Goal: Entertainment & Leisure: Browse casually

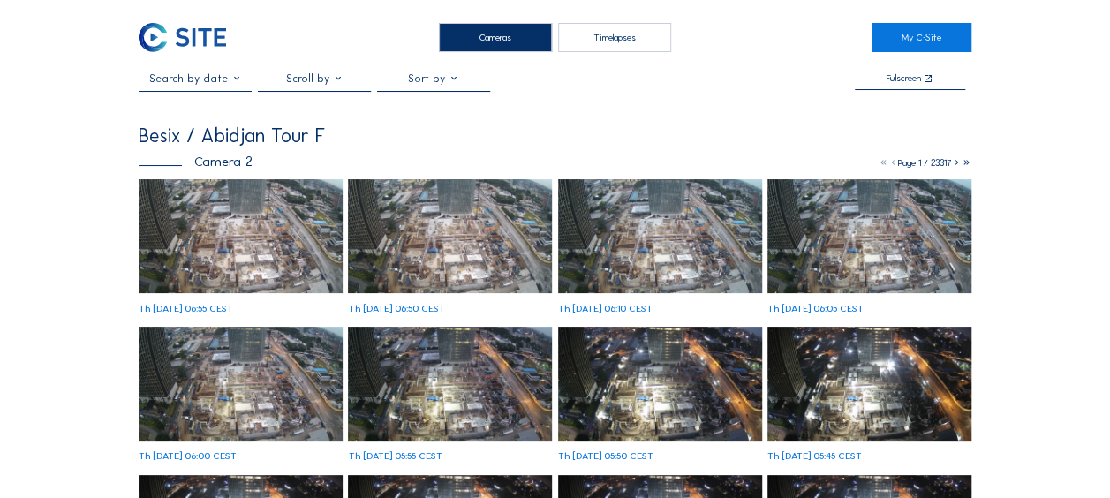
click at [203, 253] on img at bounding box center [241, 236] width 204 height 115
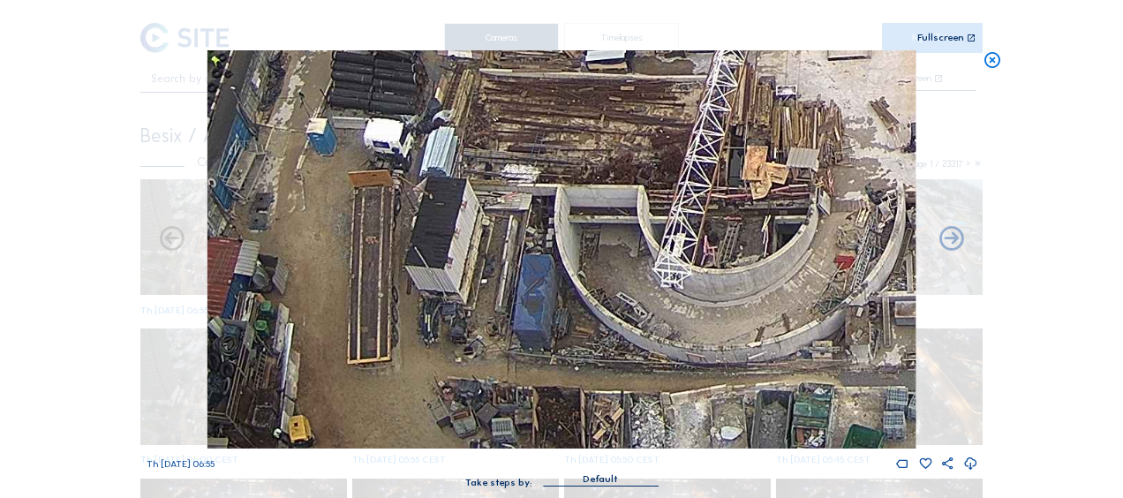
drag, startPoint x: 362, startPoint y: 334, endPoint x: 392, endPoint y: 198, distance: 139.2
click at [392, 198] on img at bounding box center [561, 249] width 708 height 398
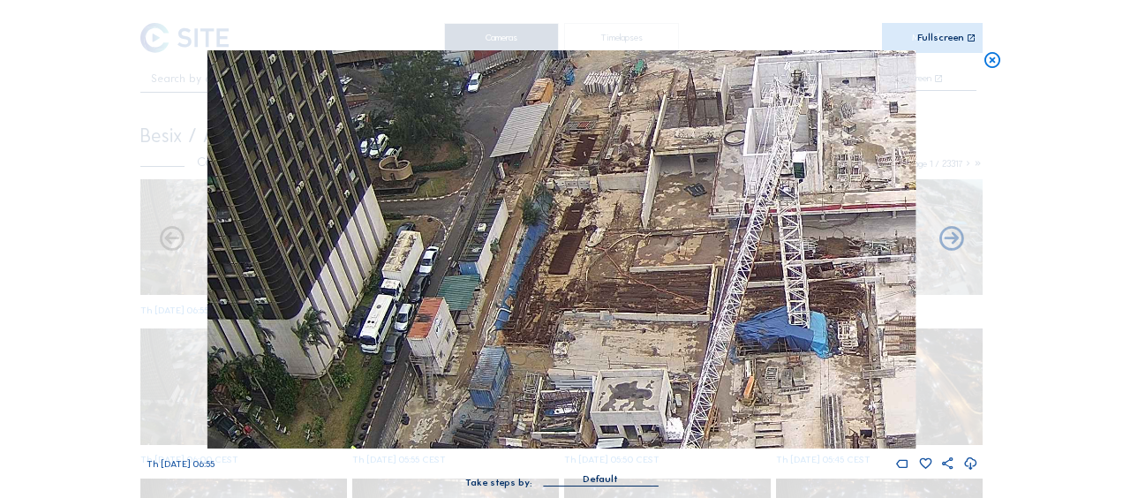
drag, startPoint x: 539, startPoint y: 134, endPoint x: 583, endPoint y: 385, distance: 254.6
click at [583, 385] on img at bounding box center [561, 249] width 708 height 398
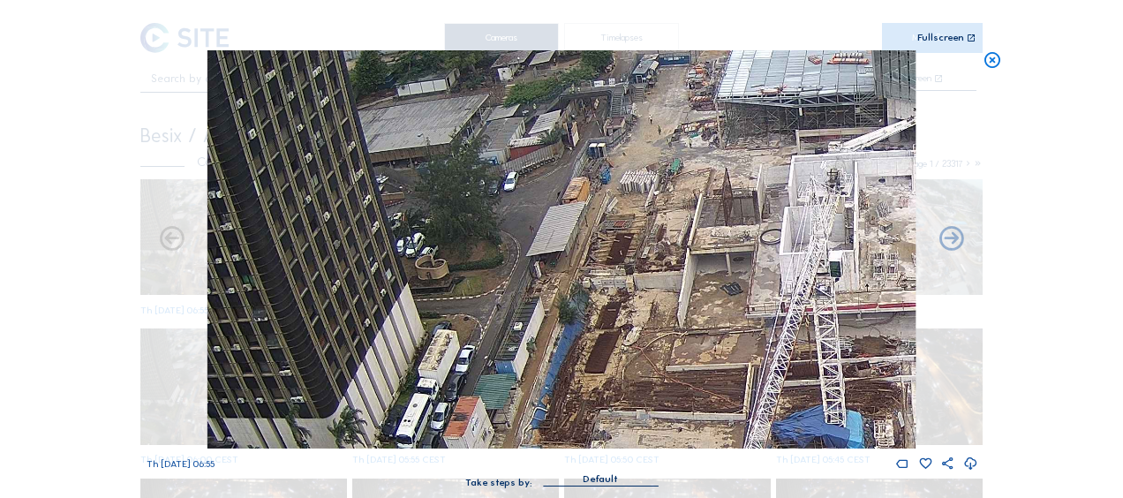
drag, startPoint x: 538, startPoint y: 185, endPoint x: 574, endPoint y: 284, distance: 105.3
click at [574, 284] on img at bounding box center [561, 249] width 708 height 398
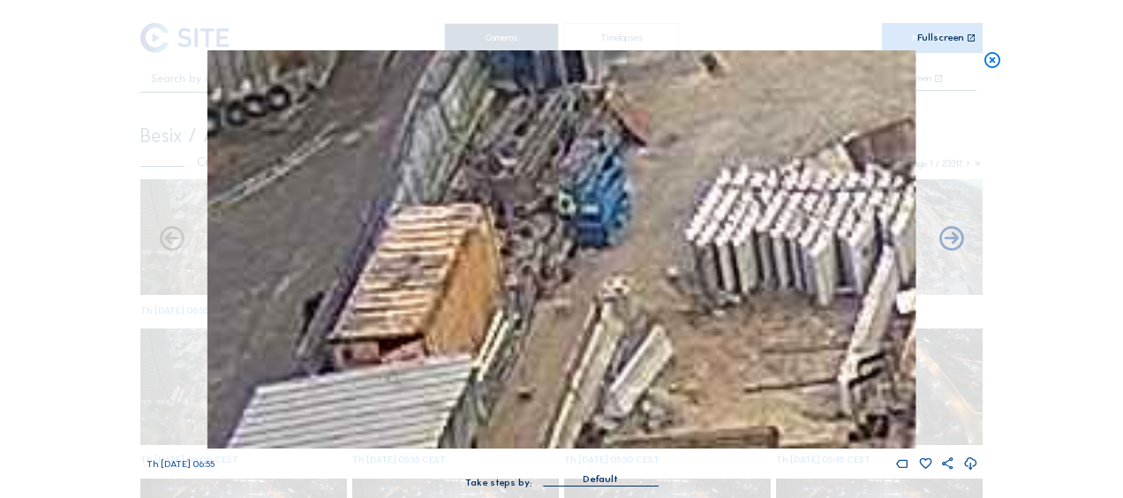
drag, startPoint x: 679, startPoint y: 134, endPoint x: 627, endPoint y: 298, distance: 172.3
click at [627, 298] on img at bounding box center [561, 249] width 708 height 398
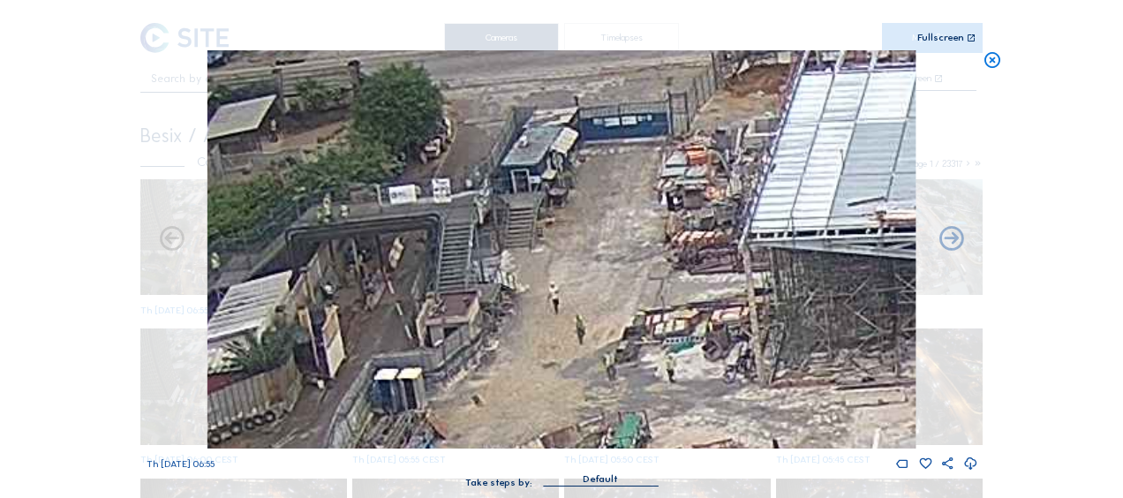
drag, startPoint x: 723, startPoint y: 173, endPoint x: 554, endPoint y: 337, distance: 235.4
click at [554, 337] on img at bounding box center [561, 249] width 708 height 398
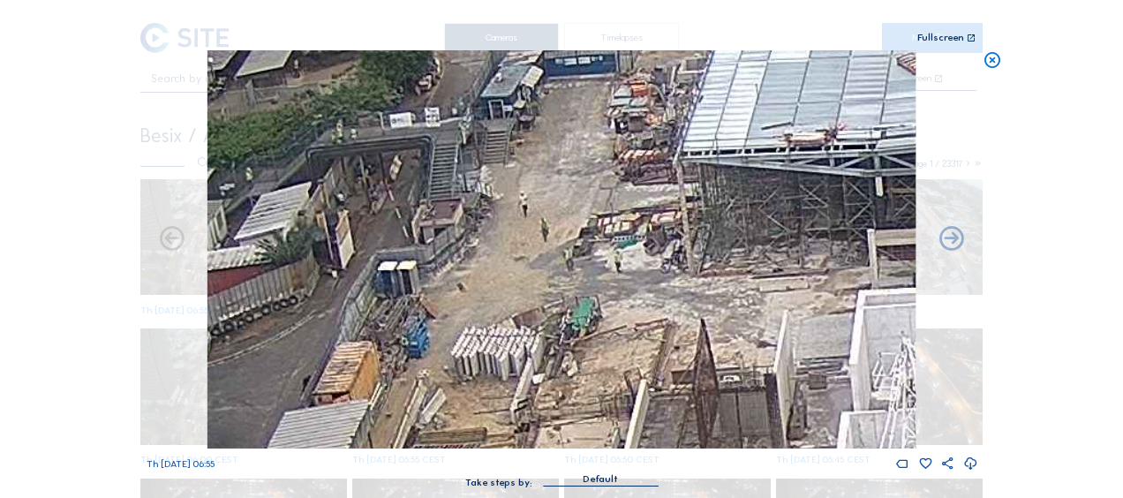
drag, startPoint x: 555, startPoint y: 254, endPoint x: 558, endPoint y: 200, distance: 54.8
click at [555, 203] on img at bounding box center [561, 249] width 708 height 398
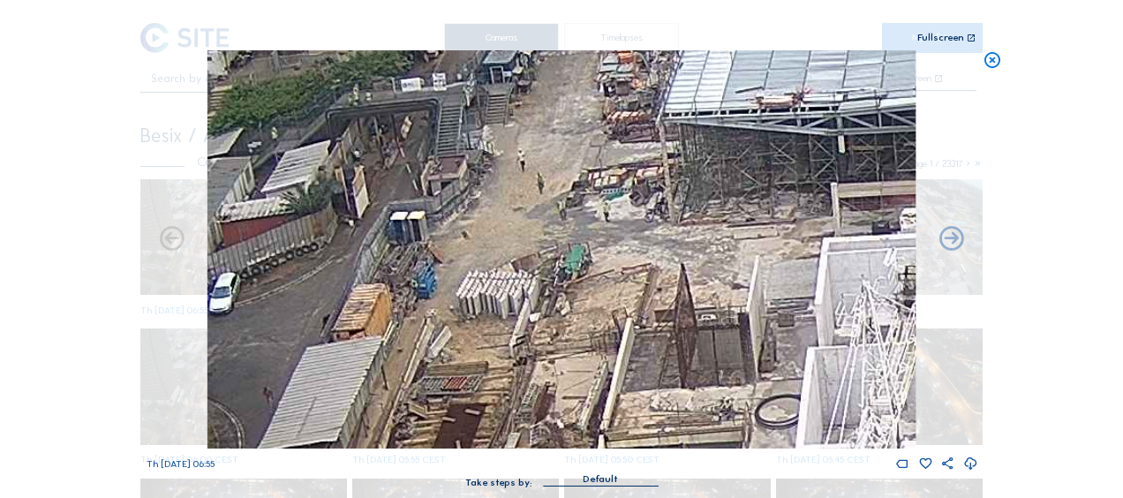
drag, startPoint x: 614, startPoint y: 283, endPoint x: 513, endPoint y: 242, distance: 109.4
click at [513, 242] on img at bounding box center [561, 249] width 708 height 398
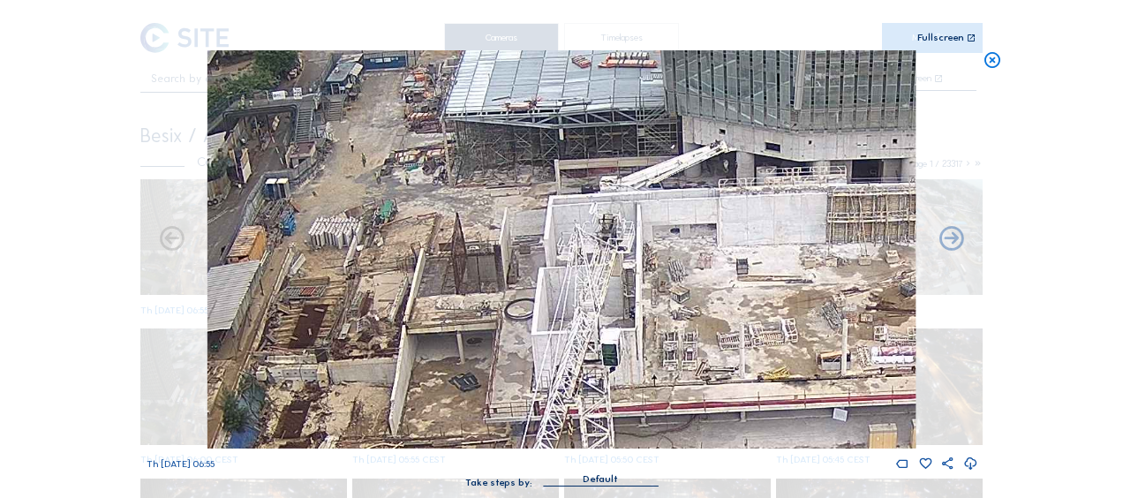
drag, startPoint x: 652, startPoint y: 283, endPoint x: 590, endPoint y: 274, distance: 62.4
click at [599, 274] on img at bounding box center [561, 249] width 708 height 398
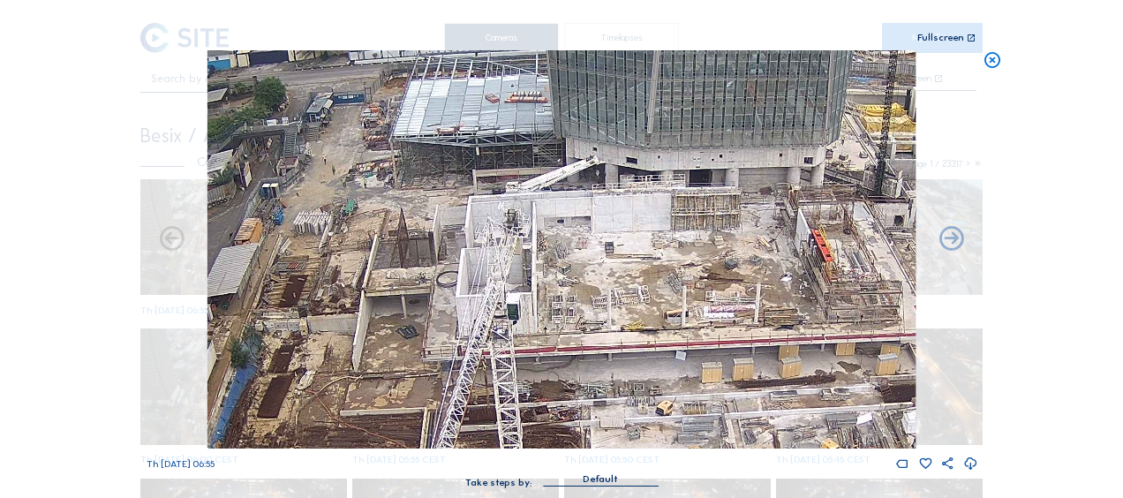
drag, startPoint x: 652, startPoint y: 320, endPoint x: 613, endPoint y: 313, distance: 39.5
click at [614, 313] on img at bounding box center [561, 249] width 708 height 398
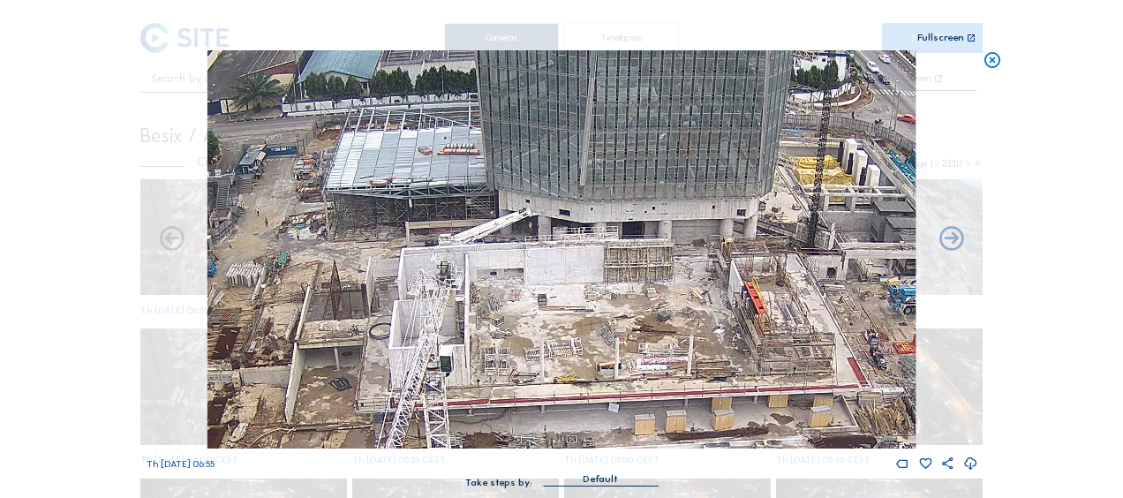
drag, startPoint x: 699, startPoint y: 289, endPoint x: 635, endPoint y: 343, distance: 84.0
click at [635, 343] on img at bounding box center [561, 249] width 708 height 398
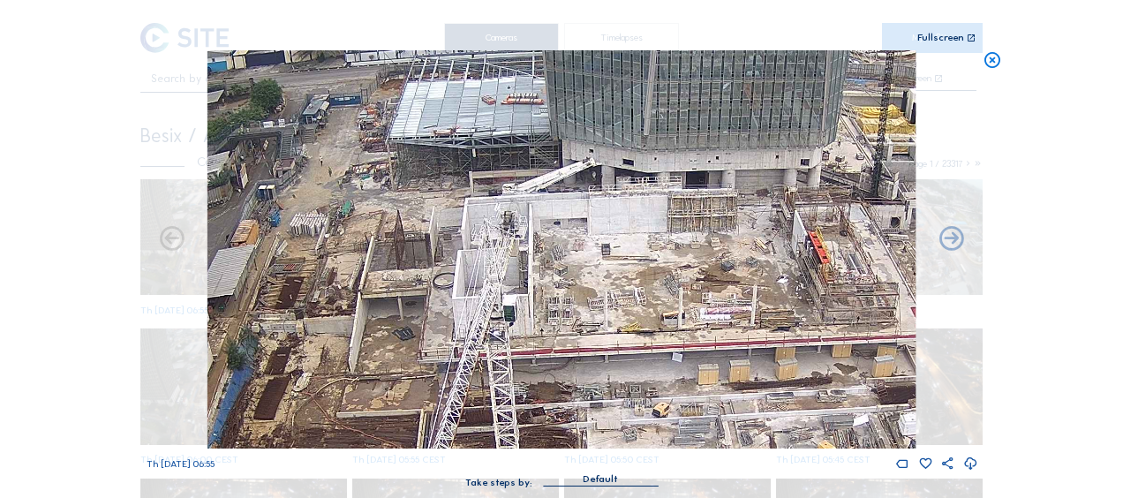
drag, startPoint x: 298, startPoint y: 253, endPoint x: 362, endPoint y: 201, distance: 81.6
click at [362, 201] on img at bounding box center [561, 249] width 708 height 398
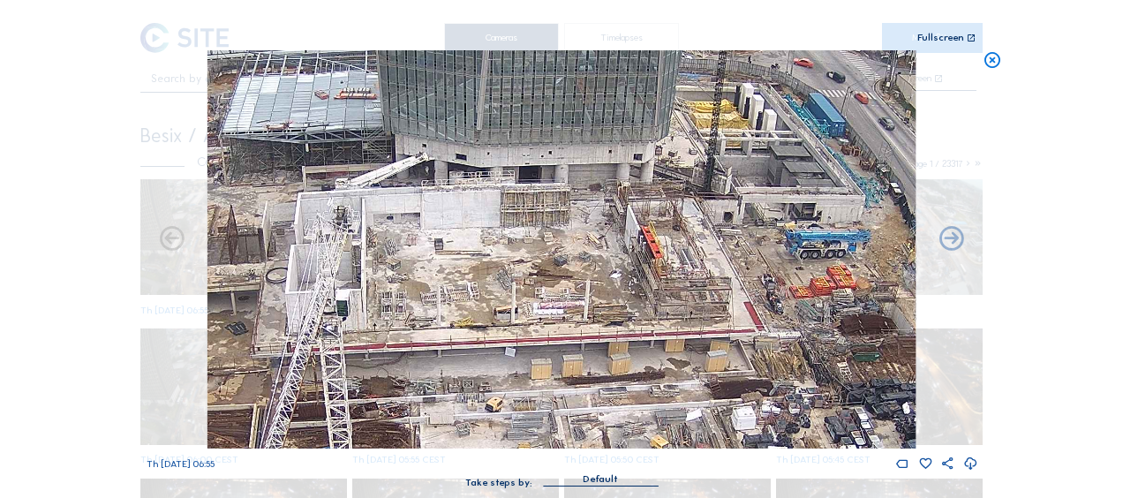
drag, startPoint x: 621, startPoint y: 253, endPoint x: 453, endPoint y: 247, distance: 167.8
click at [453, 247] on img at bounding box center [561, 249] width 708 height 398
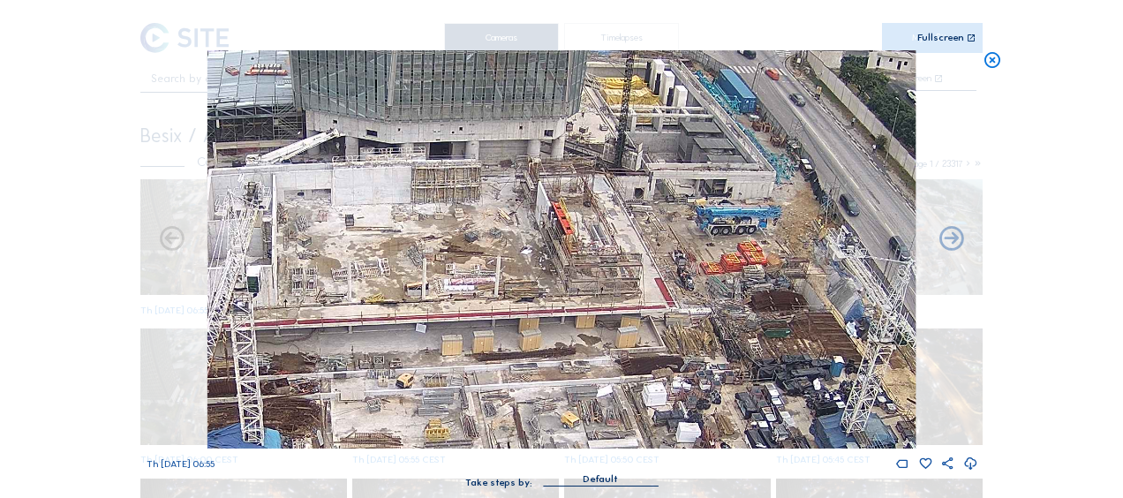
drag, startPoint x: 800, startPoint y: 279, endPoint x: 712, endPoint y: 255, distance: 91.4
click at [712, 255] on img at bounding box center [561, 249] width 708 height 398
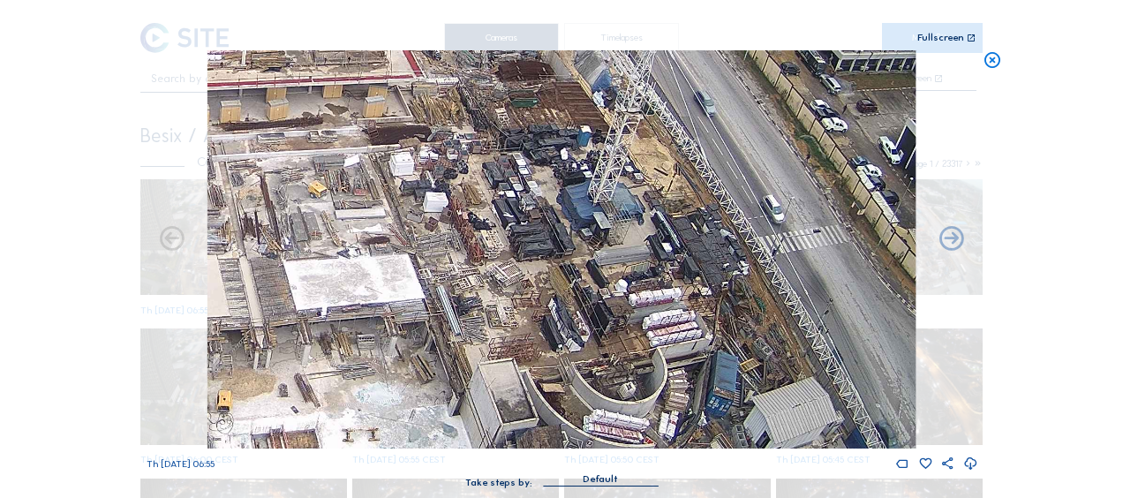
drag, startPoint x: 660, startPoint y: 314, endPoint x: 408, endPoint y: 83, distance: 342.4
click at [408, 83] on img at bounding box center [561, 249] width 708 height 398
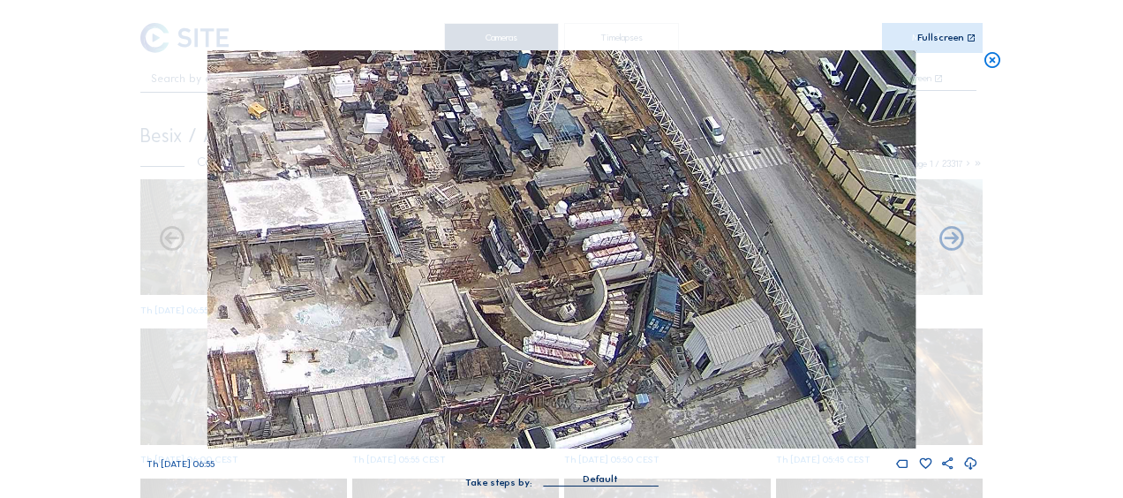
drag, startPoint x: 561, startPoint y: 301, endPoint x: 459, endPoint y: 134, distance: 195.3
click at [441, 121] on img at bounding box center [561, 249] width 708 height 398
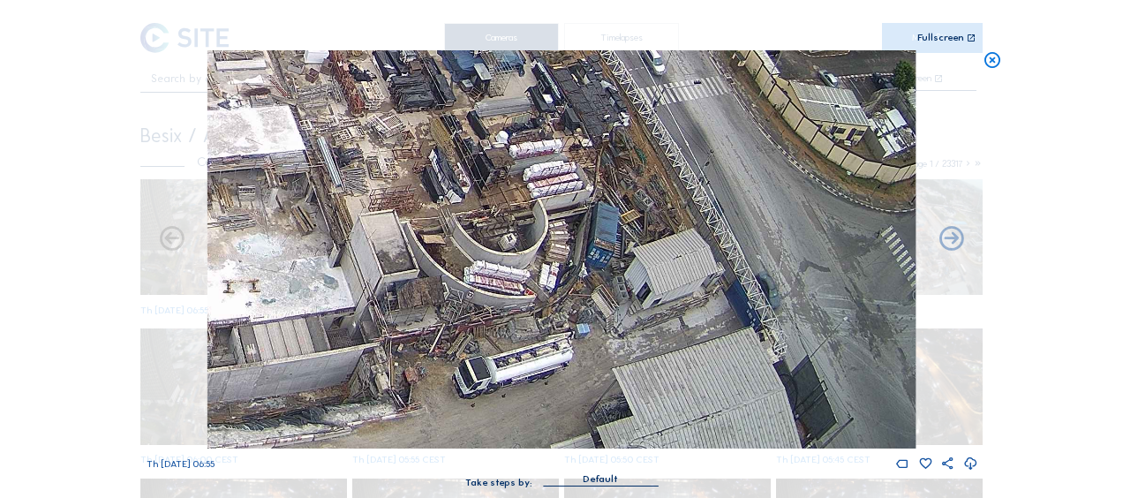
drag, startPoint x: 416, startPoint y: 355, endPoint x: 898, endPoint y: 131, distance: 531.7
click at [893, 134] on img at bounding box center [561, 249] width 708 height 398
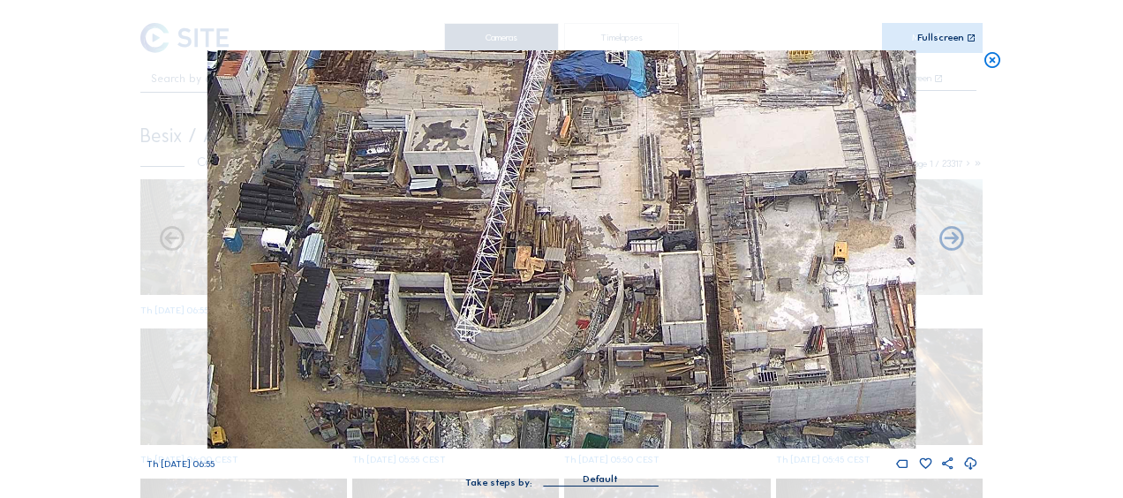
drag, startPoint x: 488, startPoint y: 297, endPoint x: 886, endPoint y: 118, distance: 436.3
click at [879, 120] on img at bounding box center [561, 249] width 708 height 398
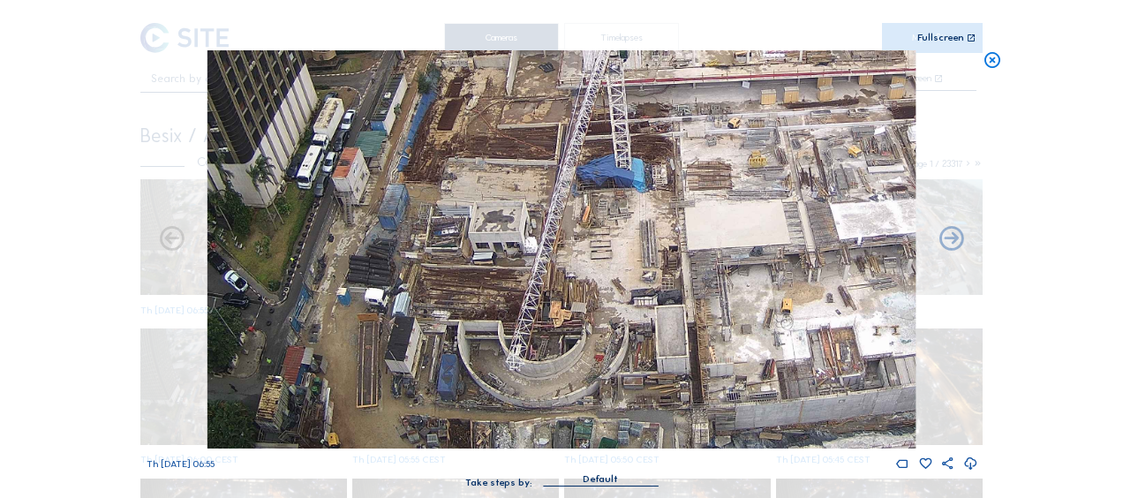
drag, startPoint x: 566, startPoint y: 331, endPoint x: 493, endPoint y: 215, distance: 136.9
click at [493, 215] on img at bounding box center [561, 249] width 708 height 398
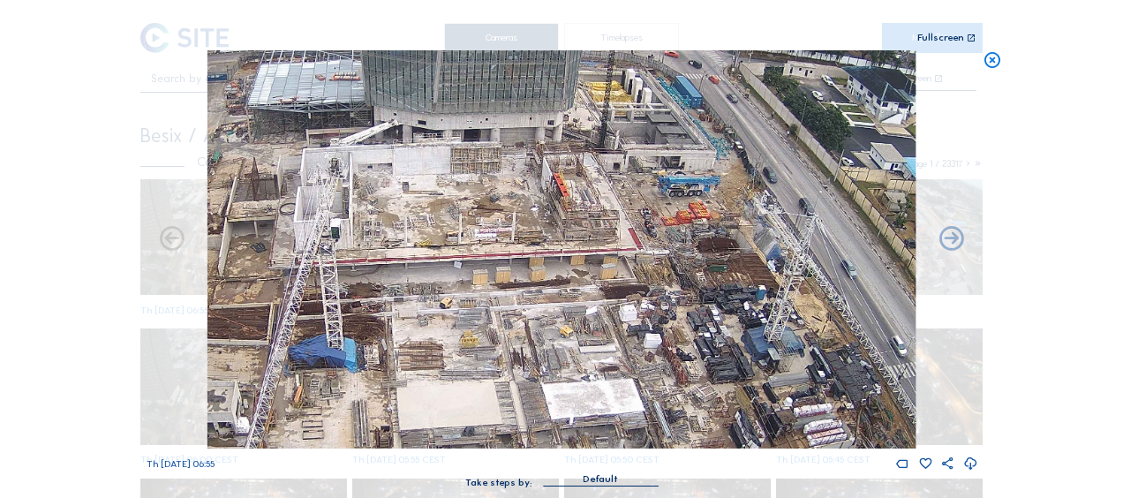
drag, startPoint x: 745, startPoint y: 155, endPoint x: 457, endPoint y: 335, distance: 339.5
click at [457, 335] on img at bounding box center [561, 249] width 708 height 398
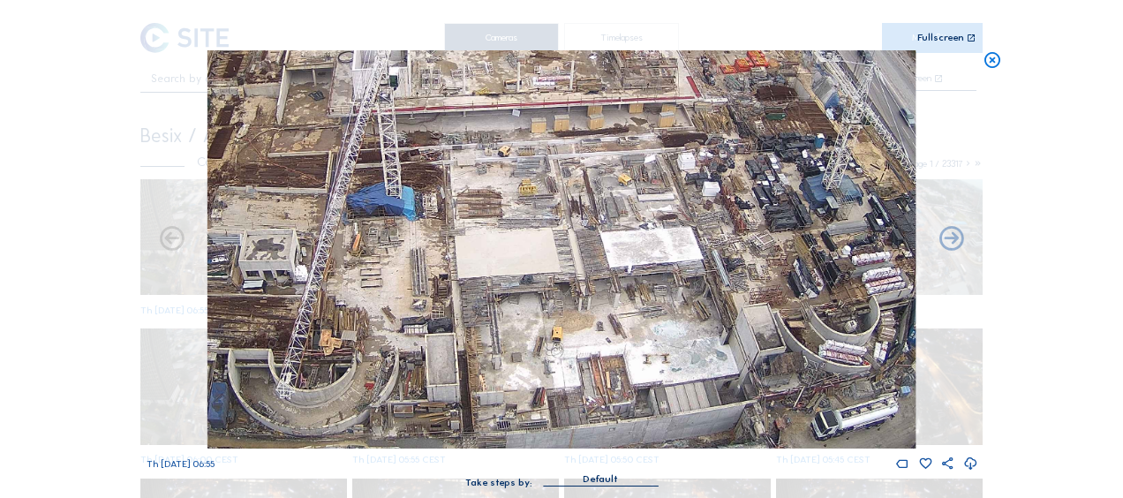
drag, startPoint x: 547, startPoint y: 334, endPoint x: 593, endPoint y: 211, distance: 131.0
click at [593, 211] on img at bounding box center [561, 249] width 708 height 398
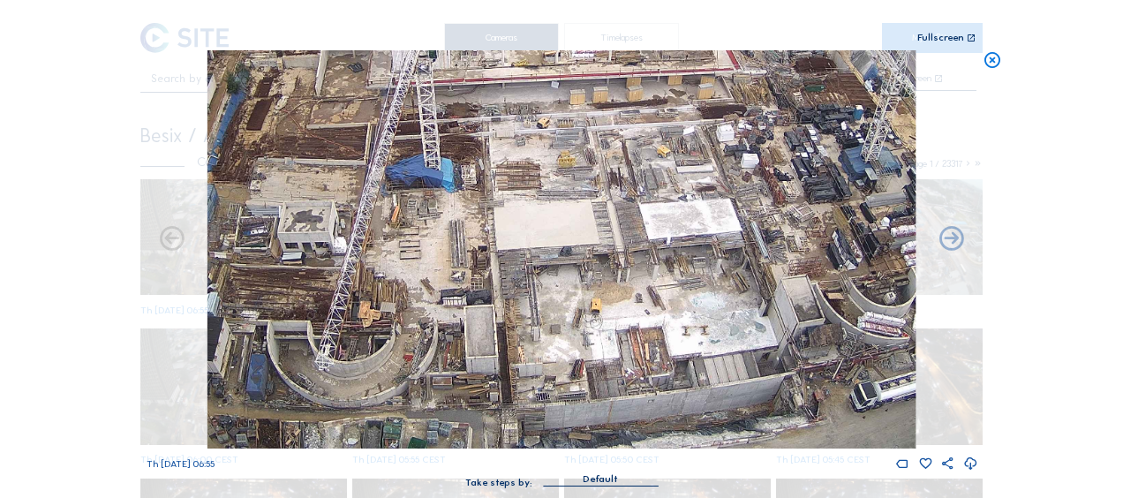
drag, startPoint x: 328, startPoint y: 369, endPoint x: 366, endPoint y: 312, distance: 69.3
click at [366, 312] on img at bounding box center [561, 249] width 708 height 398
click at [992, 65] on icon at bounding box center [992, 60] width 19 height 20
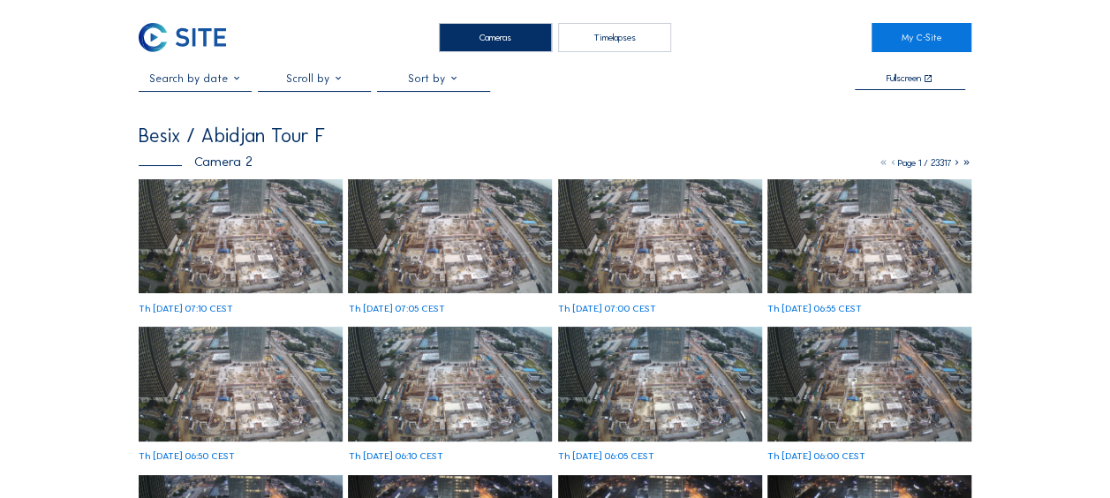
click at [248, 230] on img at bounding box center [241, 236] width 204 height 115
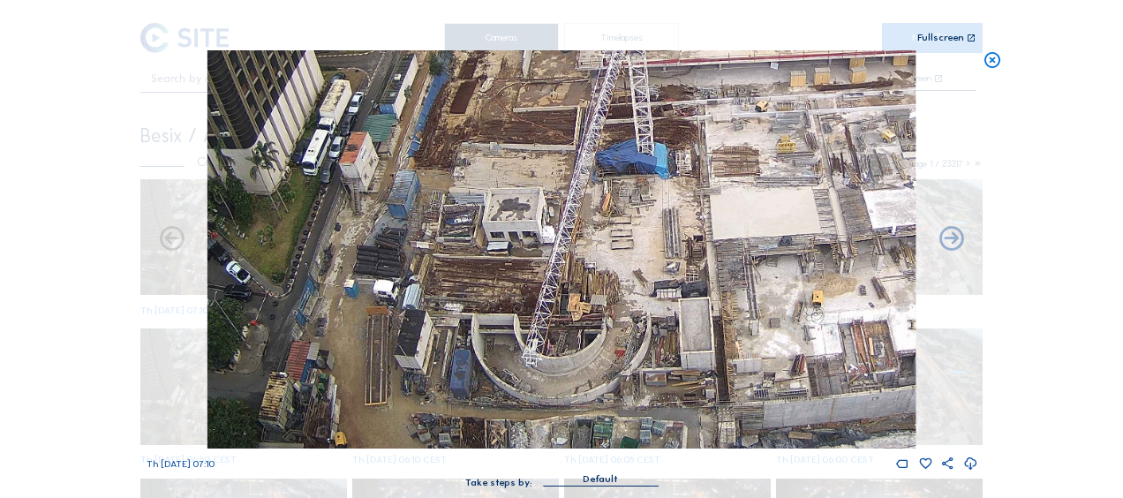
drag, startPoint x: 374, startPoint y: 385, endPoint x: 381, endPoint y: 230, distance: 155.5
click at [380, 198] on img at bounding box center [561, 249] width 708 height 398
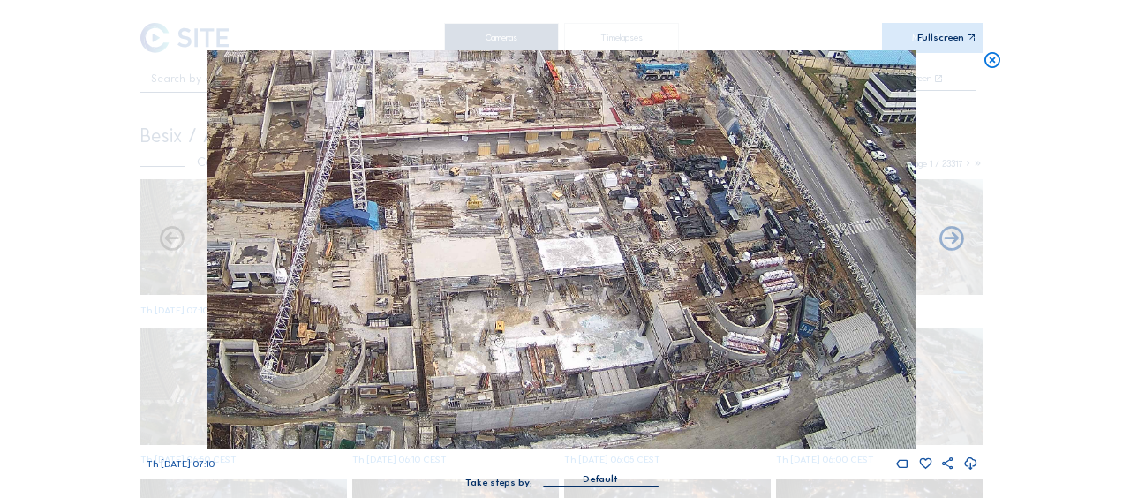
drag, startPoint x: 692, startPoint y: 315, endPoint x: 456, endPoint y: 302, distance: 237.0
click at [458, 300] on img at bounding box center [561, 249] width 708 height 398
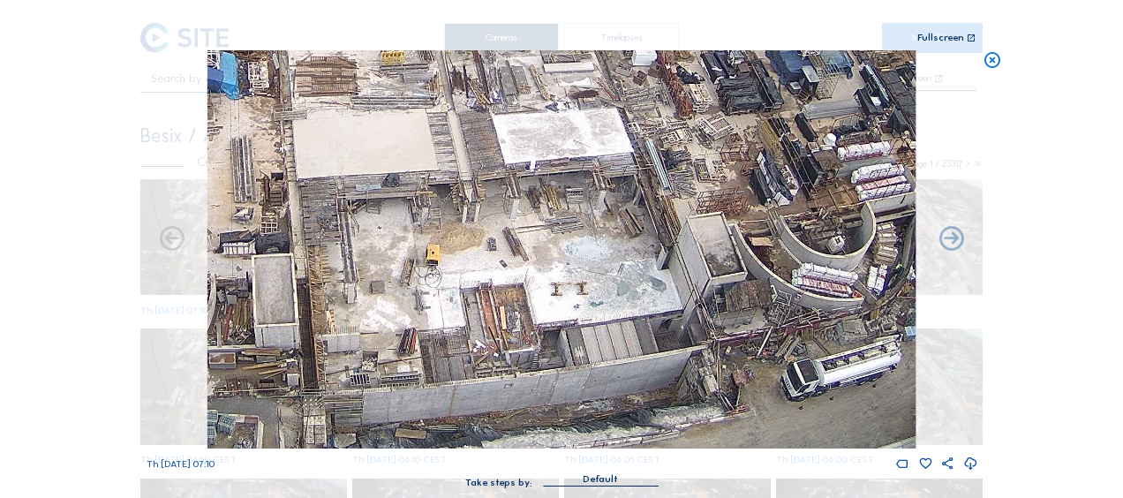
drag, startPoint x: 456, startPoint y: 277, endPoint x: 441, endPoint y: 233, distance: 46.3
click at [441, 233] on img at bounding box center [561, 249] width 708 height 398
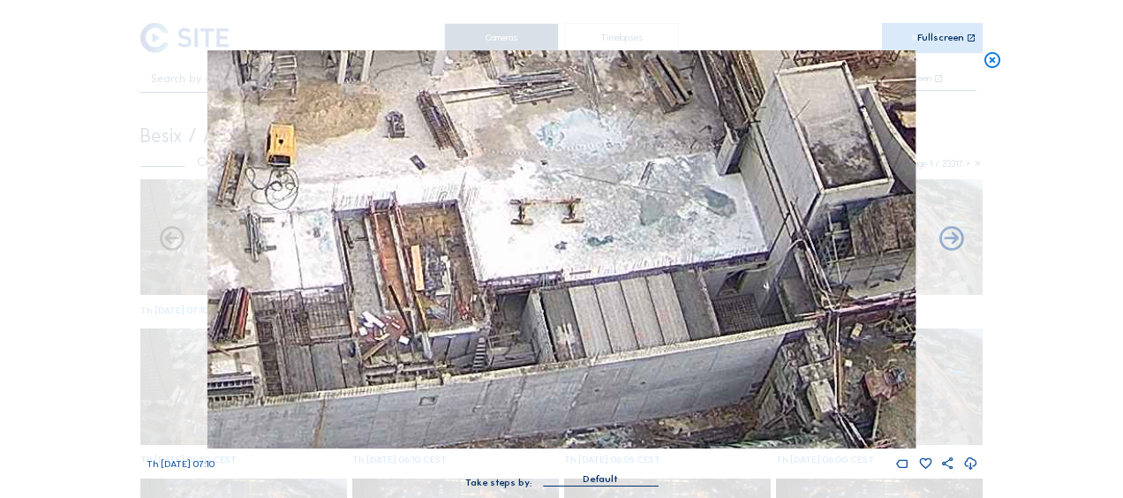
drag, startPoint x: 713, startPoint y: 256, endPoint x: 516, endPoint y: 198, distance: 206.2
click at [516, 198] on img at bounding box center [561, 249] width 708 height 398
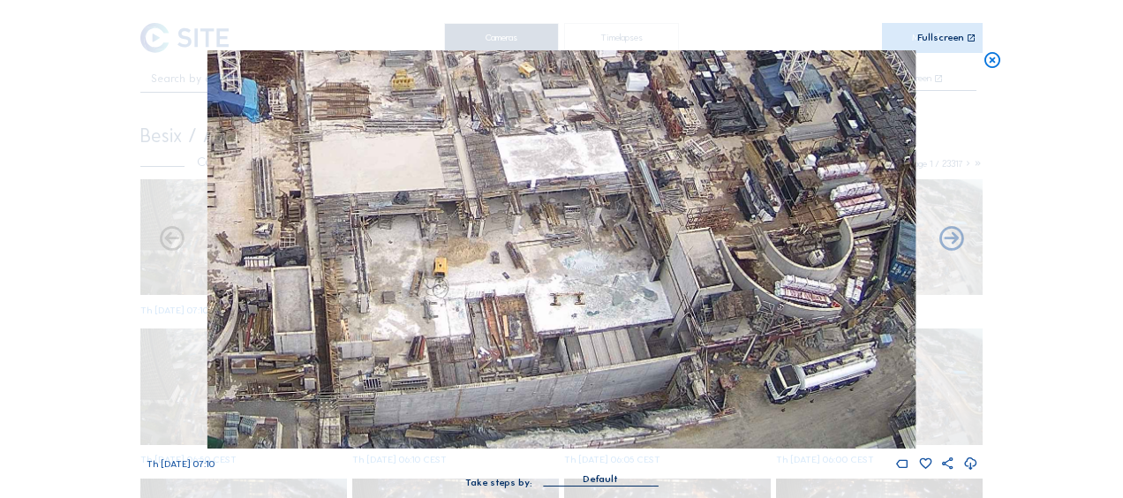
drag, startPoint x: 300, startPoint y: 321, endPoint x: 418, endPoint y: 280, distance: 125.4
click at [418, 279] on img at bounding box center [561, 249] width 708 height 398
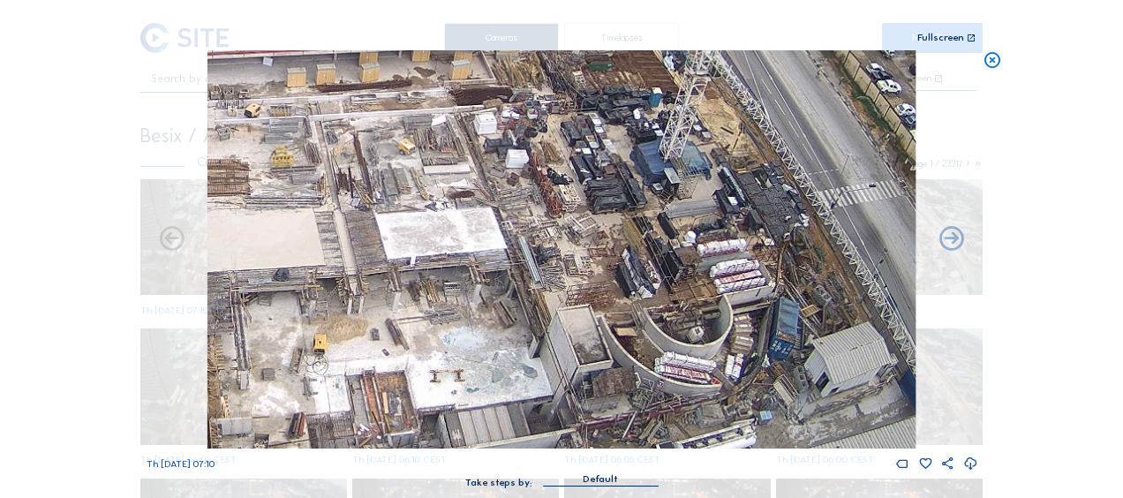
drag, startPoint x: 660, startPoint y: 249, endPoint x: 543, endPoint y: 323, distance: 138.9
click at [543, 323] on img at bounding box center [561, 249] width 708 height 398
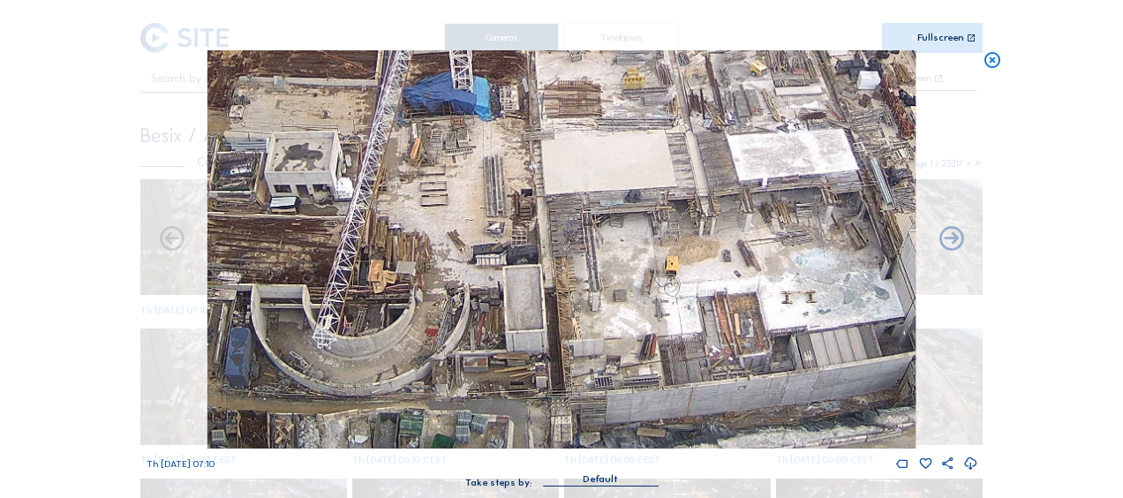
drag, startPoint x: 485, startPoint y: 311, endPoint x: 840, endPoint y: 200, distance: 371.9
click at [847, 197] on img at bounding box center [561, 249] width 708 height 398
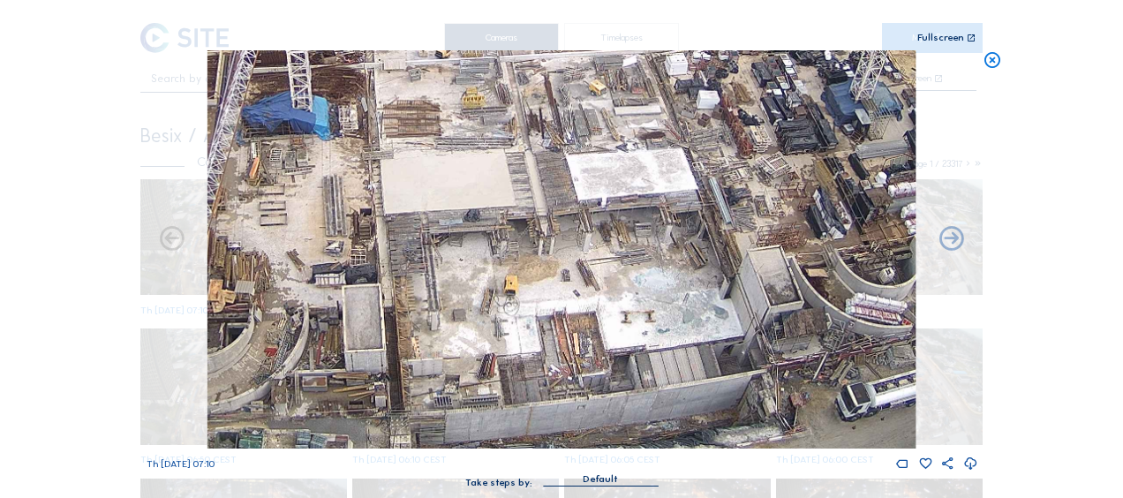
drag, startPoint x: 637, startPoint y: 291, endPoint x: 521, endPoint y: 309, distance: 117.9
click at [339, 292] on img at bounding box center [561, 249] width 708 height 398
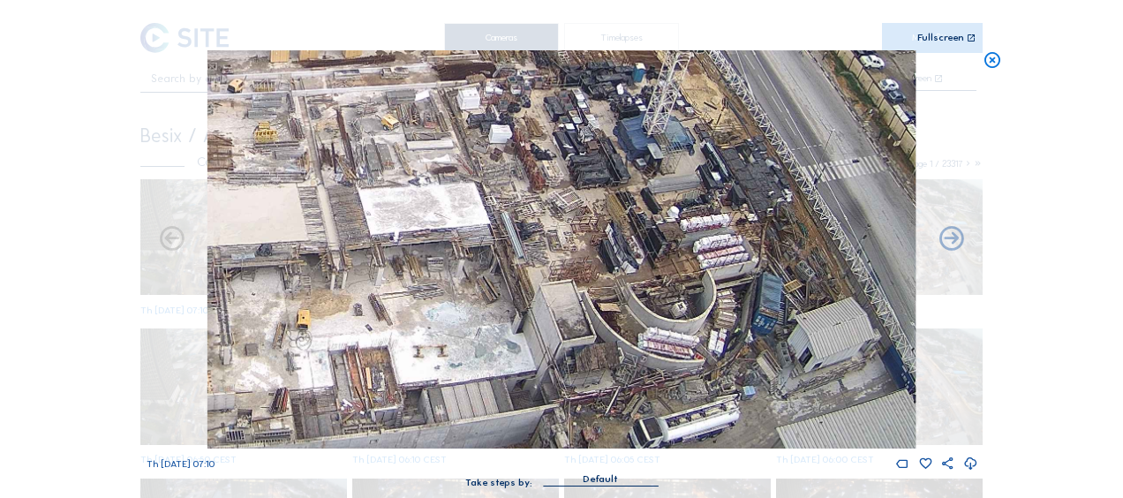
drag, startPoint x: 608, startPoint y: 290, endPoint x: 404, endPoint y: 323, distance: 206.7
click at [404, 323] on img at bounding box center [561, 249] width 708 height 398
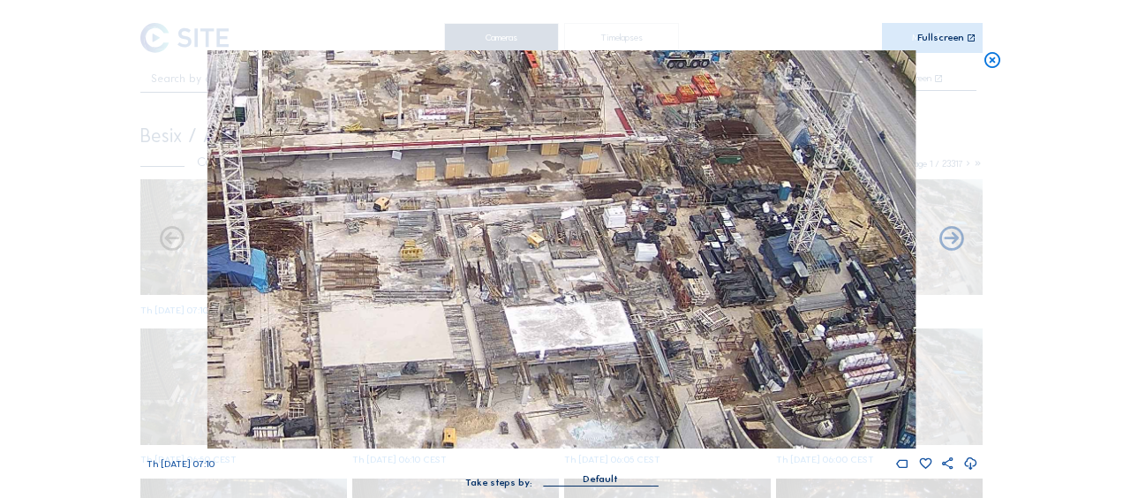
drag, startPoint x: 313, startPoint y: 302, endPoint x: 459, endPoint y: 420, distance: 187.7
click at [459, 420] on img at bounding box center [561, 249] width 708 height 398
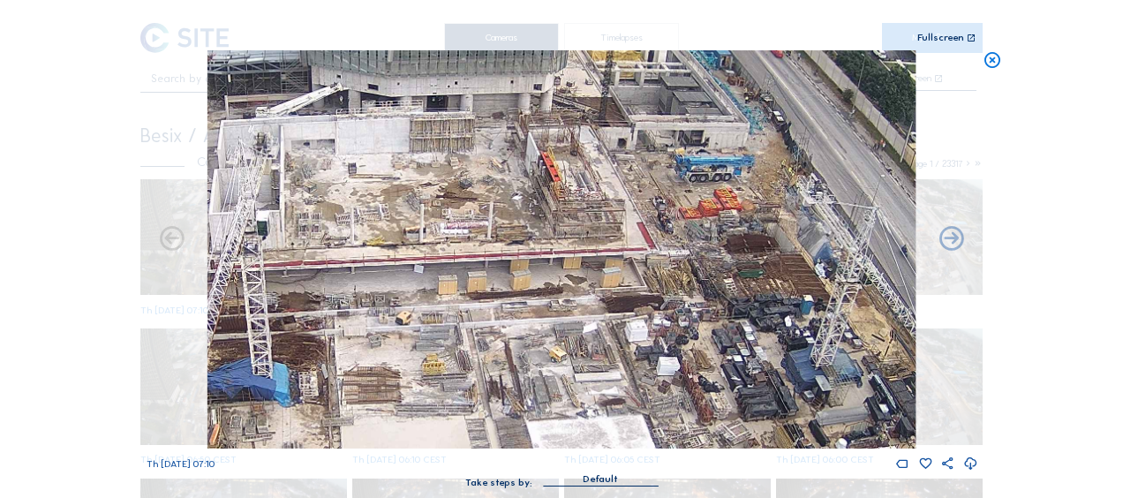
drag, startPoint x: 571, startPoint y: 394, endPoint x: 491, endPoint y: 398, distance: 80.5
click at [486, 397] on img at bounding box center [561, 249] width 708 height 398
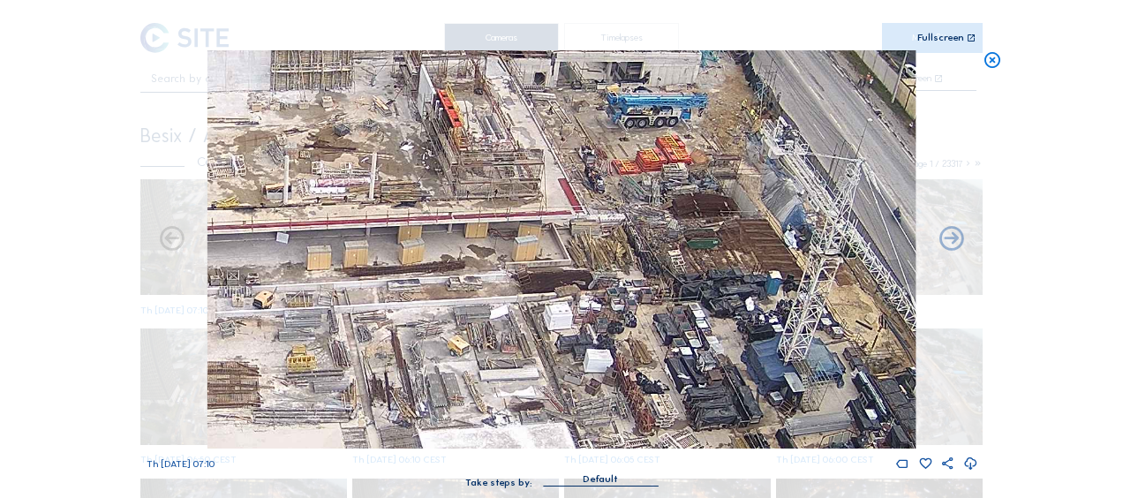
drag, startPoint x: 499, startPoint y: 302, endPoint x: 647, endPoint y: 205, distance: 177.3
click at [640, 185] on img at bounding box center [561, 249] width 708 height 398
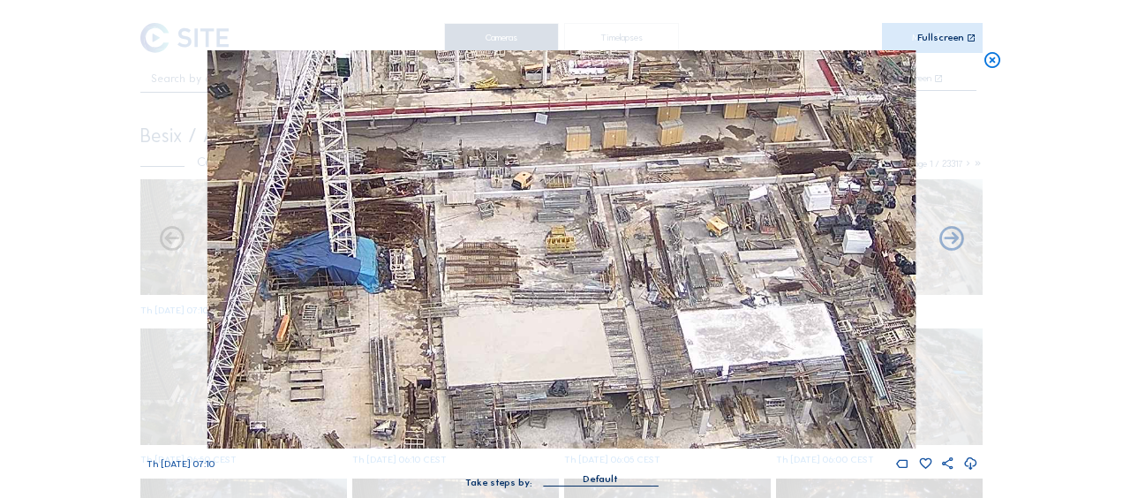
drag, startPoint x: 283, startPoint y: 320, endPoint x: 413, endPoint y: 272, distance: 139.1
click at [413, 272] on img at bounding box center [561, 249] width 708 height 398
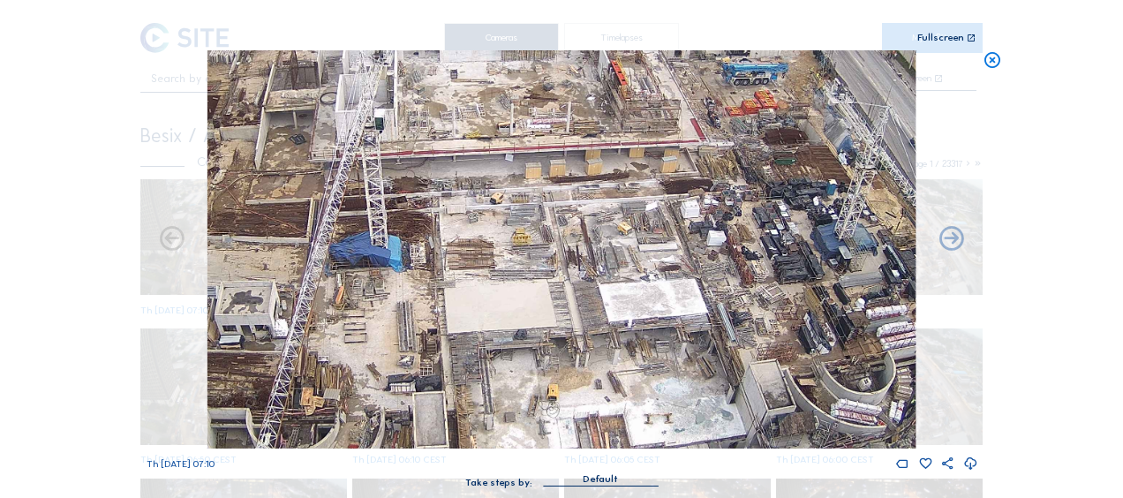
drag, startPoint x: 363, startPoint y: 297, endPoint x: 440, endPoint y: 254, distance: 87.7
click at [440, 254] on img at bounding box center [561, 249] width 708 height 398
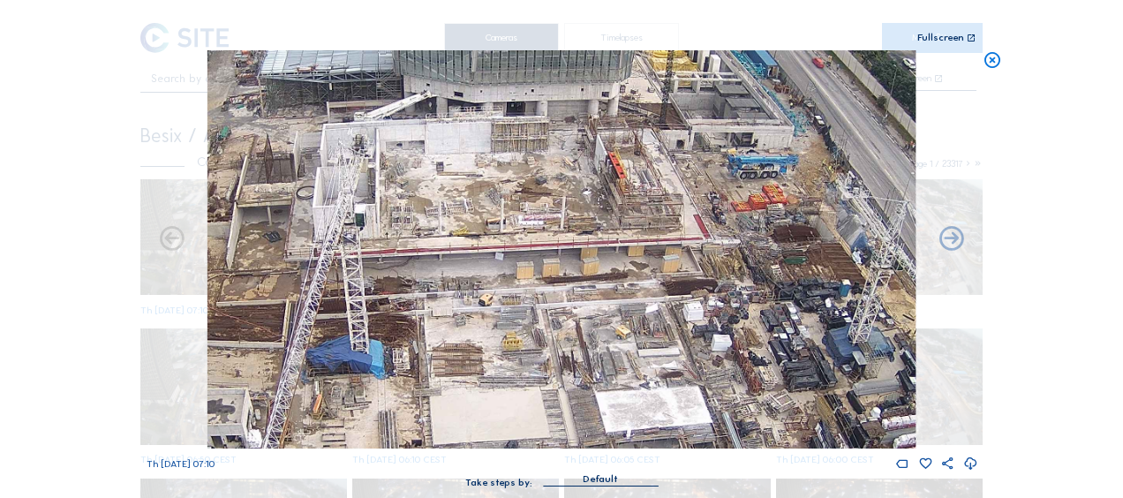
drag, startPoint x: 723, startPoint y: 190, endPoint x: 636, endPoint y: 271, distance: 119.3
click at [636, 271] on img at bounding box center [561, 249] width 708 height 398
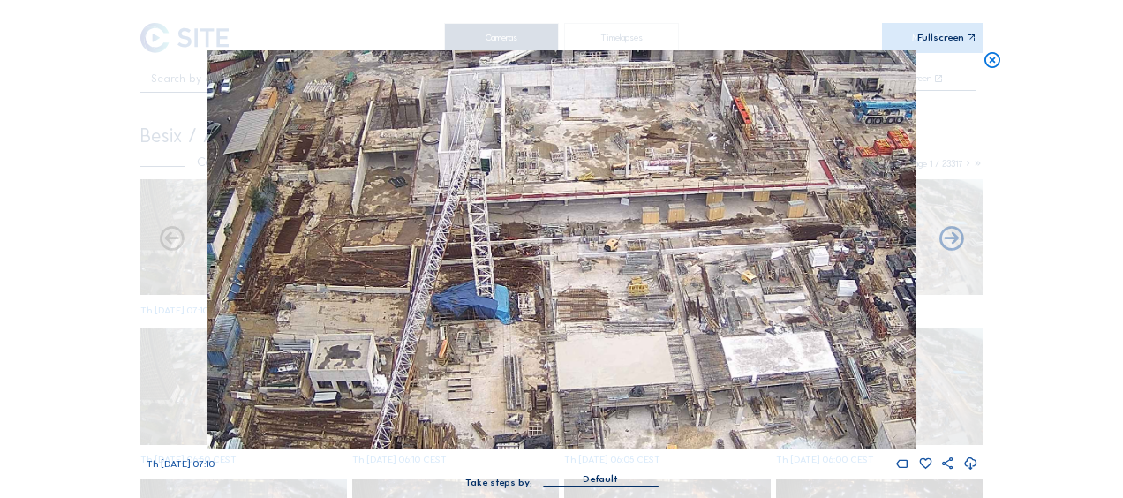
drag, startPoint x: 376, startPoint y: 302, endPoint x: 539, endPoint y: 253, distance: 169.8
click at [524, 244] on img at bounding box center [561, 249] width 708 height 398
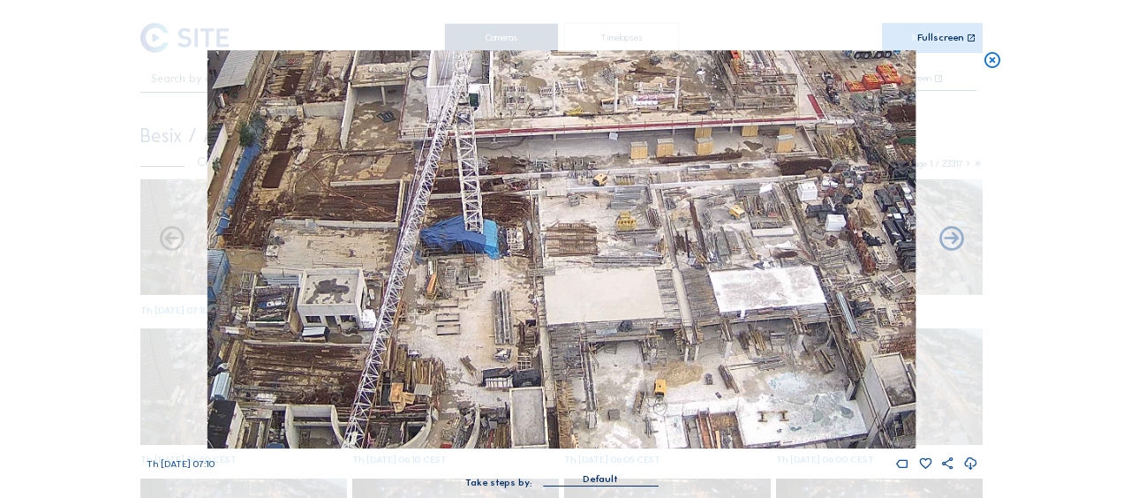
drag, startPoint x: 569, startPoint y: 354, endPoint x: 533, endPoint y: 270, distance: 91.4
click at [533, 270] on img at bounding box center [561, 249] width 708 height 398
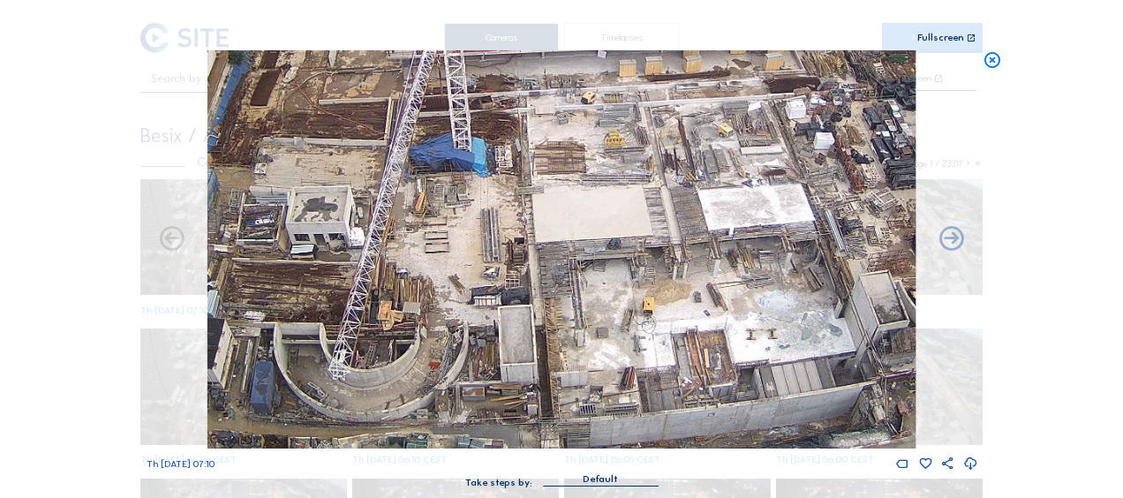
drag, startPoint x: 490, startPoint y: 307, endPoint x: 471, endPoint y: 201, distance: 107.6
click at [473, 205] on img at bounding box center [561, 249] width 708 height 398
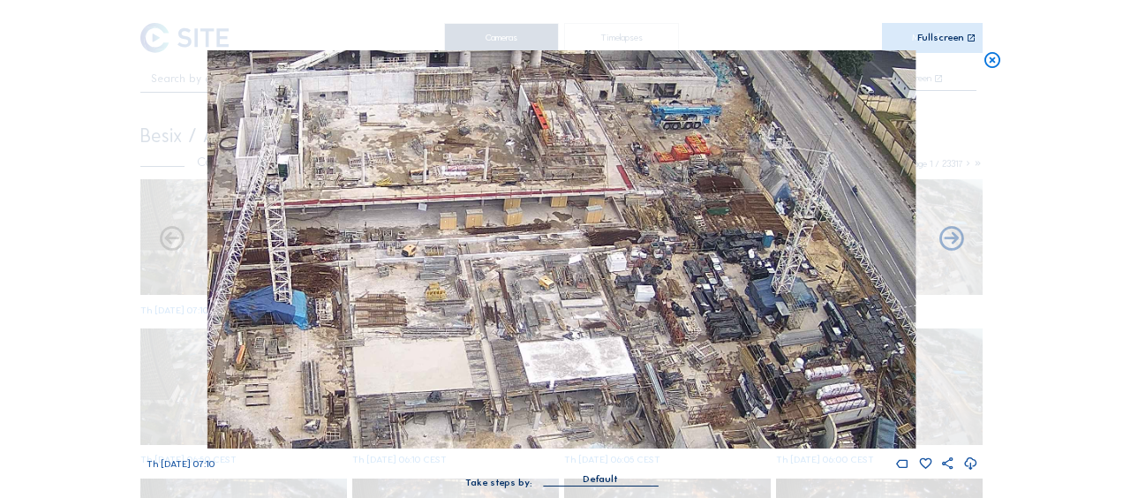
drag, startPoint x: 732, startPoint y: 118, endPoint x: 562, endPoint y: 291, distance: 242.9
click at [562, 291] on img at bounding box center [561, 249] width 708 height 398
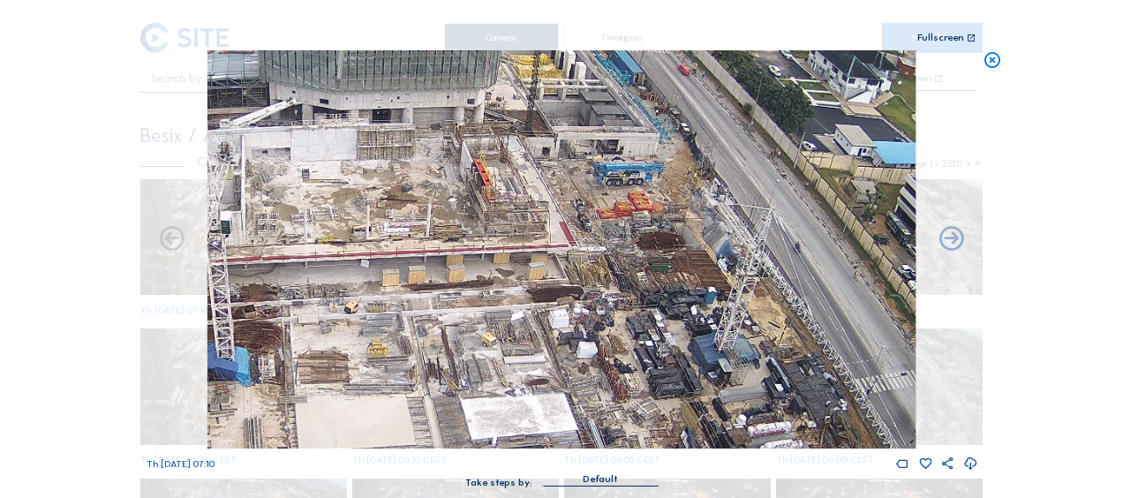
drag, startPoint x: 648, startPoint y: 192, endPoint x: 590, endPoint y: 249, distance: 81.2
click at [590, 249] on img at bounding box center [561, 249] width 708 height 398
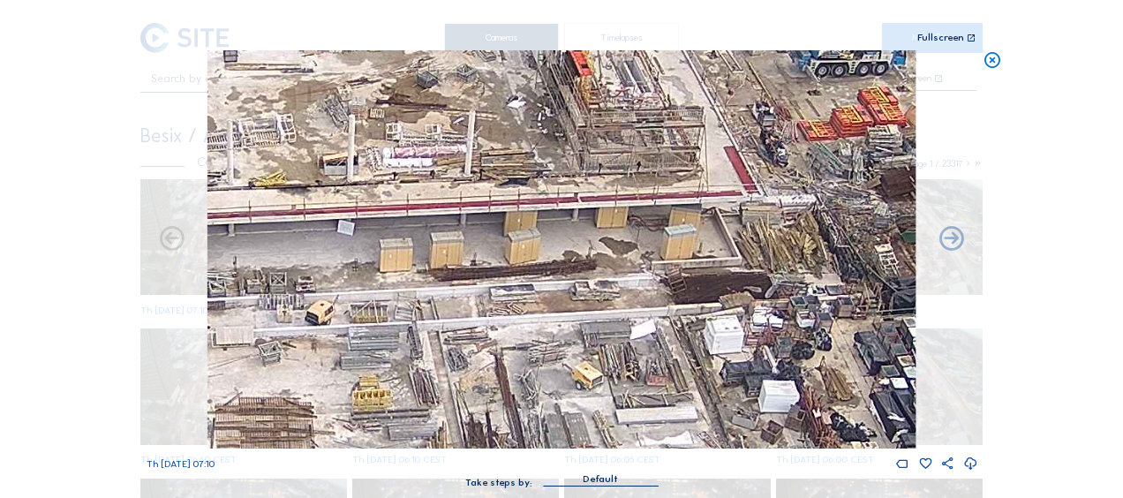
drag, startPoint x: 378, startPoint y: 201, endPoint x: 669, endPoint y: 197, distance: 291.4
click at [669, 198] on img at bounding box center [561, 249] width 708 height 398
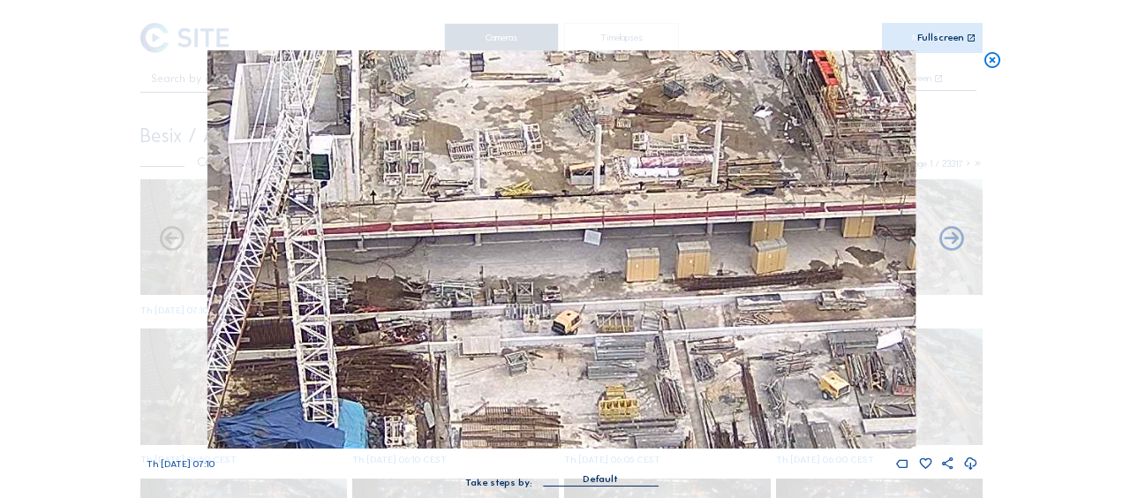
drag, startPoint x: 447, startPoint y: 222, endPoint x: 596, endPoint y: 231, distance: 149.5
click at [642, 214] on img at bounding box center [561, 249] width 708 height 398
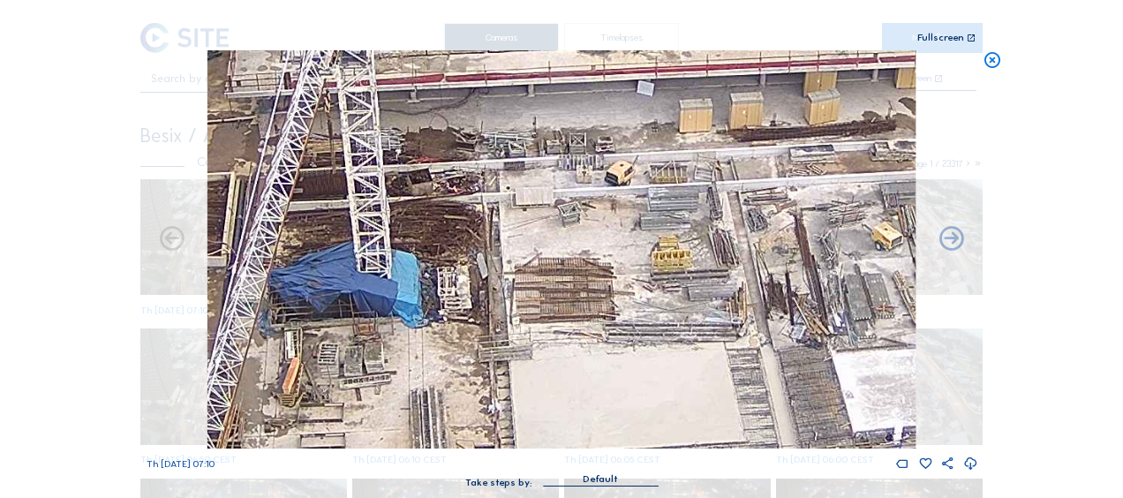
drag, startPoint x: 459, startPoint y: 318, endPoint x: 516, endPoint y: 172, distance: 156.2
click at [516, 172] on img at bounding box center [561, 249] width 708 height 398
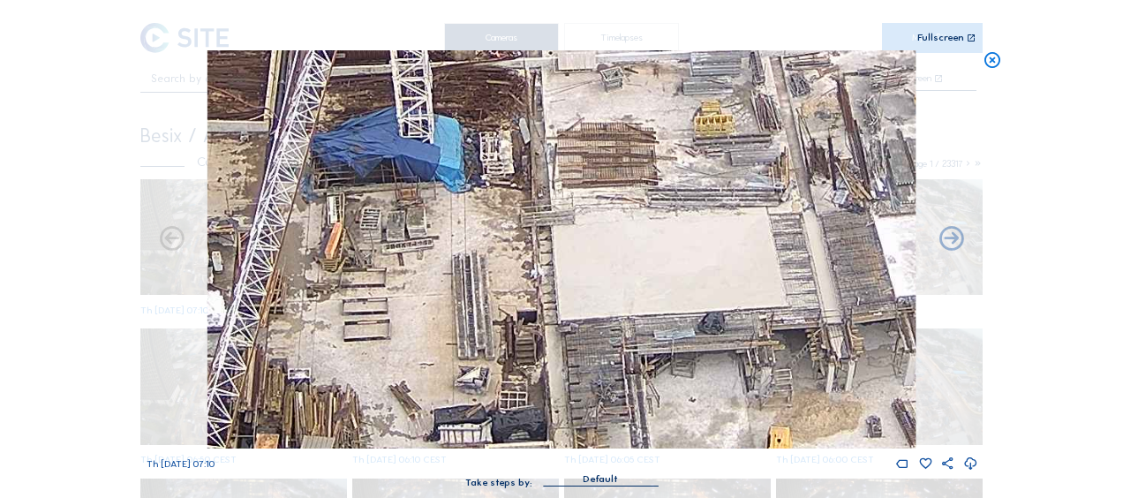
drag, startPoint x: 417, startPoint y: 356, endPoint x: 460, endPoint y: 217, distance: 145.2
click at [460, 217] on img at bounding box center [561, 249] width 708 height 398
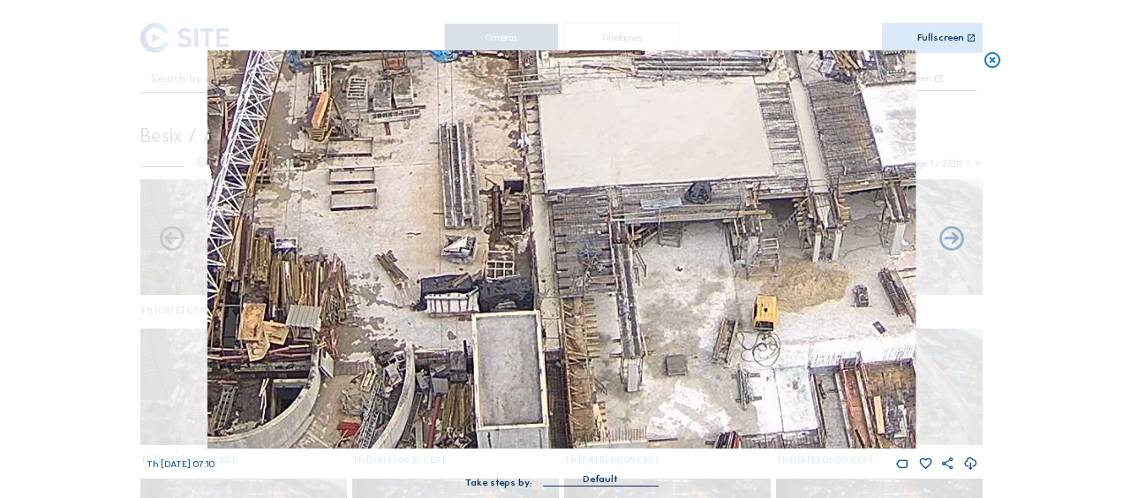
drag, startPoint x: 440, startPoint y: 391, endPoint x: 426, endPoint y: 264, distance: 127.9
click at [426, 264] on img at bounding box center [561, 249] width 708 height 398
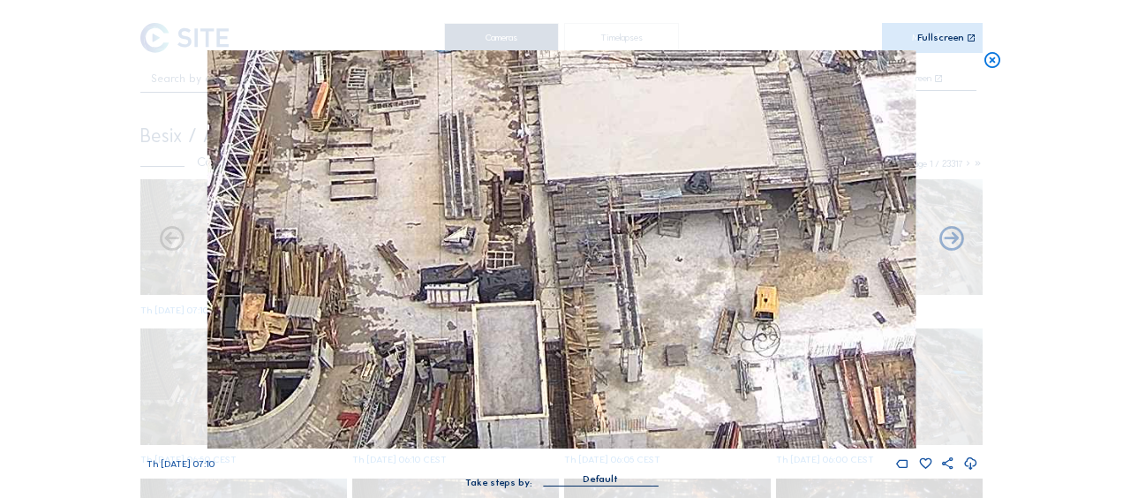
drag, startPoint x: 420, startPoint y: 351, endPoint x: 558, endPoint y: 12, distance: 365.1
click at [558, 12] on div "Scroll to travel through time | Press 'Alt' Button + Scroll to Zoom | Click and…" at bounding box center [562, 252] width 831 height 505
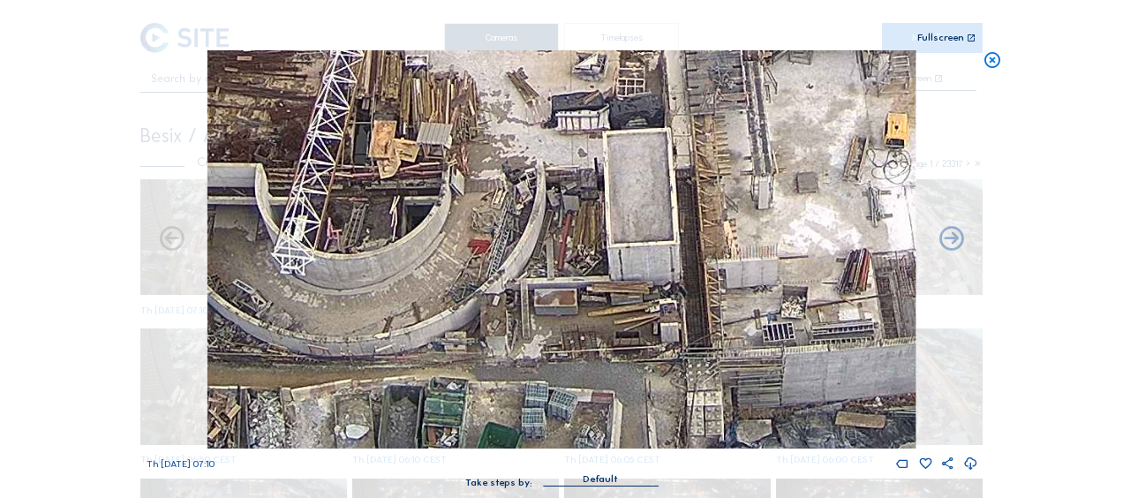
drag, startPoint x: 482, startPoint y: 318, endPoint x: 475, endPoint y: 195, distance: 122.9
click at [475, 195] on img at bounding box center [561, 249] width 708 height 398
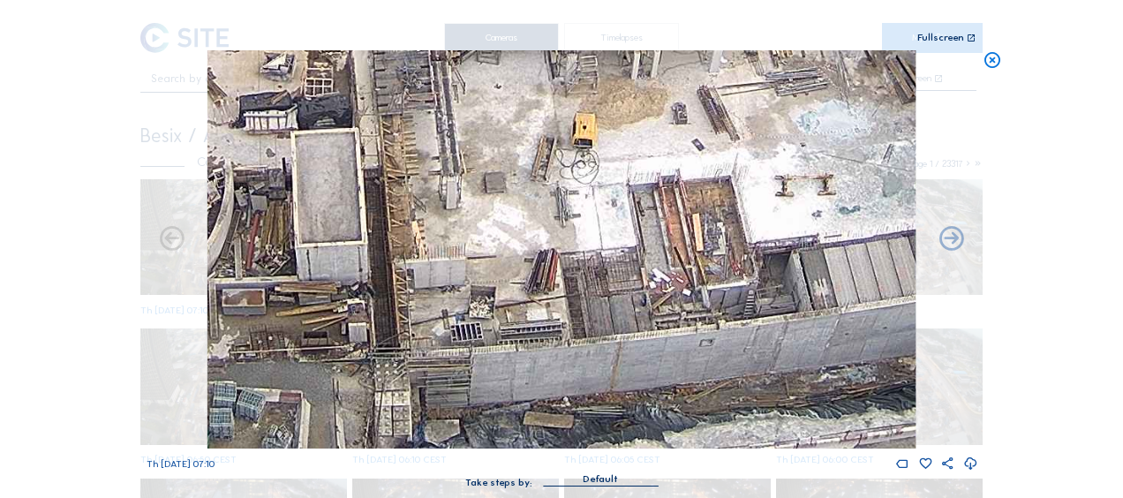
drag, startPoint x: 703, startPoint y: 383, endPoint x: 219, endPoint y: 304, distance: 490.3
click at [219, 304] on img at bounding box center [561, 249] width 708 height 398
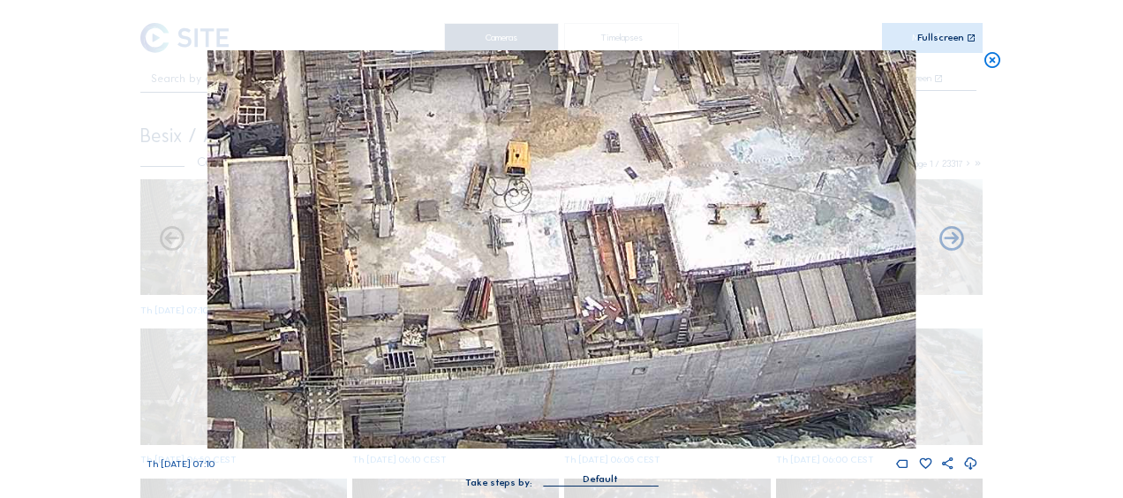
drag, startPoint x: 452, startPoint y: 219, endPoint x: 632, endPoint y: 255, distance: 183.7
click at [632, 255] on img at bounding box center [561, 249] width 708 height 398
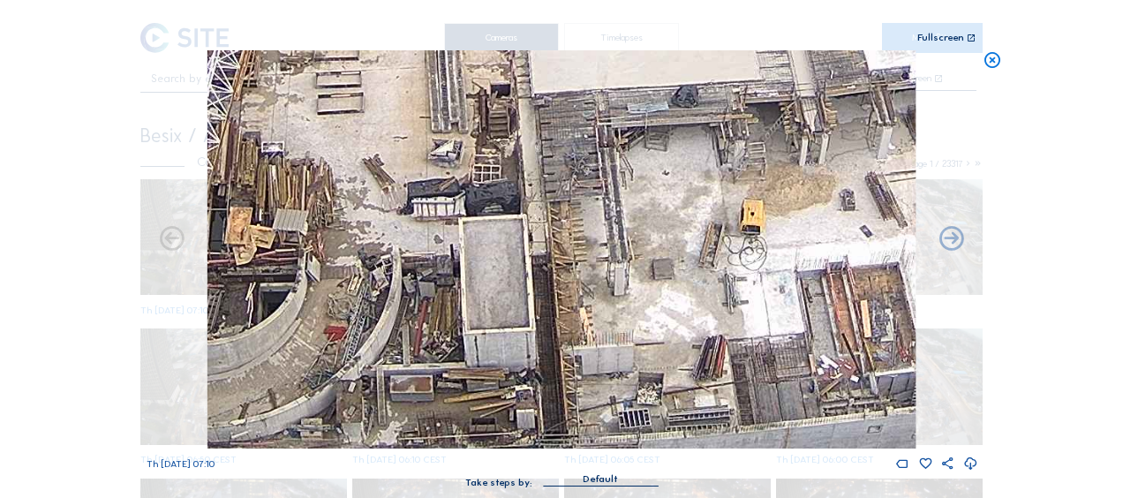
drag, startPoint x: 496, startPoint y: 276, endPoint x: 667, endPoint y: 318, distance: 176.2
click at [667, 318] on img at bounding box center [561, 249] width 708 height 398
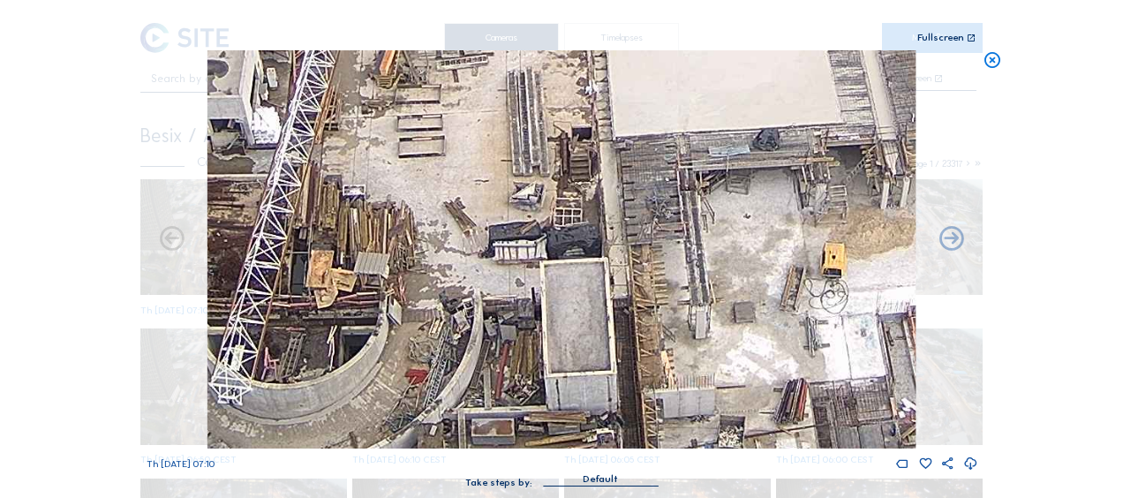
drag, startPoint x: 498, startPoint y: 201, endPoint x: 636, endPoint y: 286, distance: 161.7
click at [636, 286] on img at bounding box center [561, 249] width 708 height 398
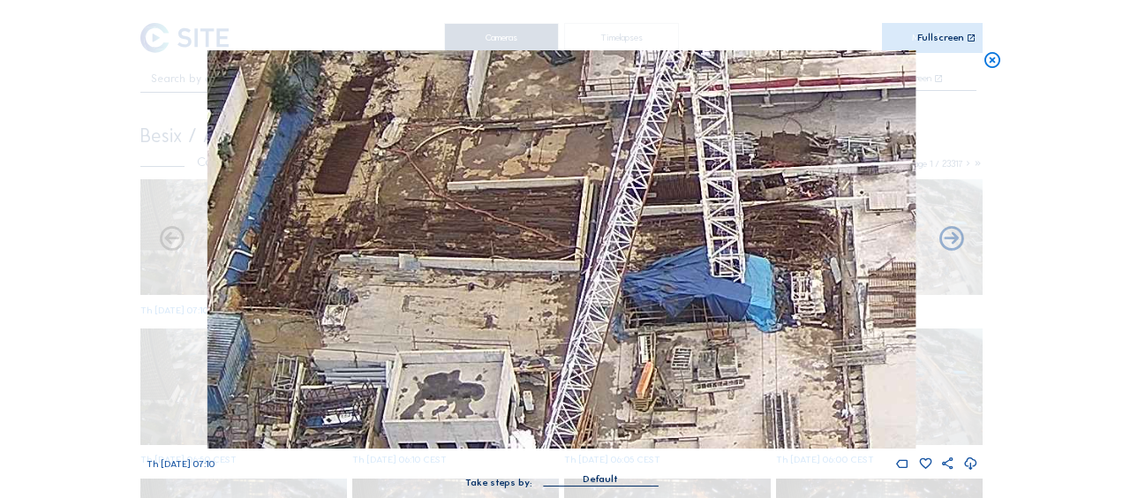
drag, startPoint x: 449, startPoint y: 125, endPoint x: 603, endPoint y: 356, distance: 277.4
click at [603, 358] on img at bounding box center [561, 249] width 708 height 398
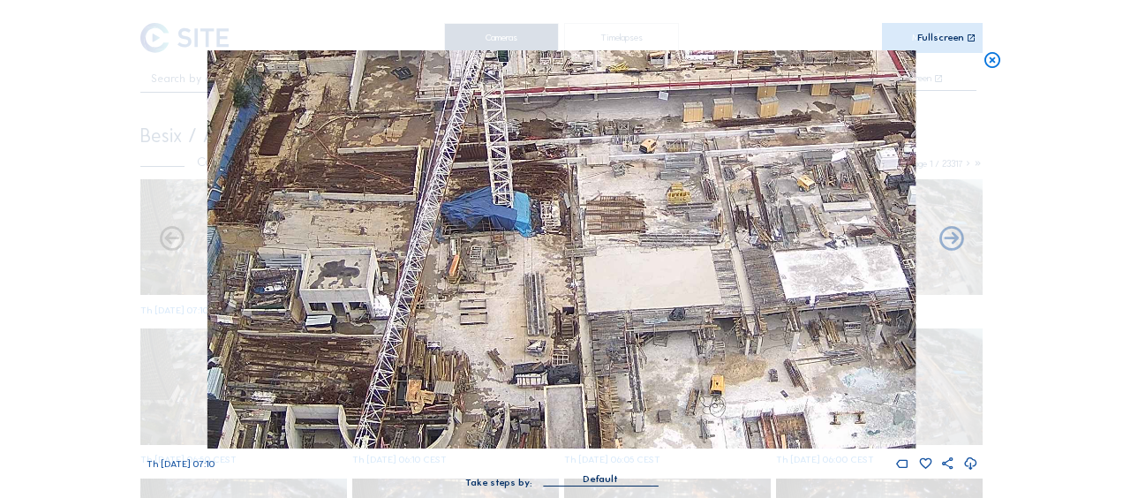
drag, startPoint x: 637, startPoint y: 303, endPoint x: 516, endPoint y: 278, distance: 123.5
click at [466, 244] on img at bounding box center [561, 249] width 708 height 398
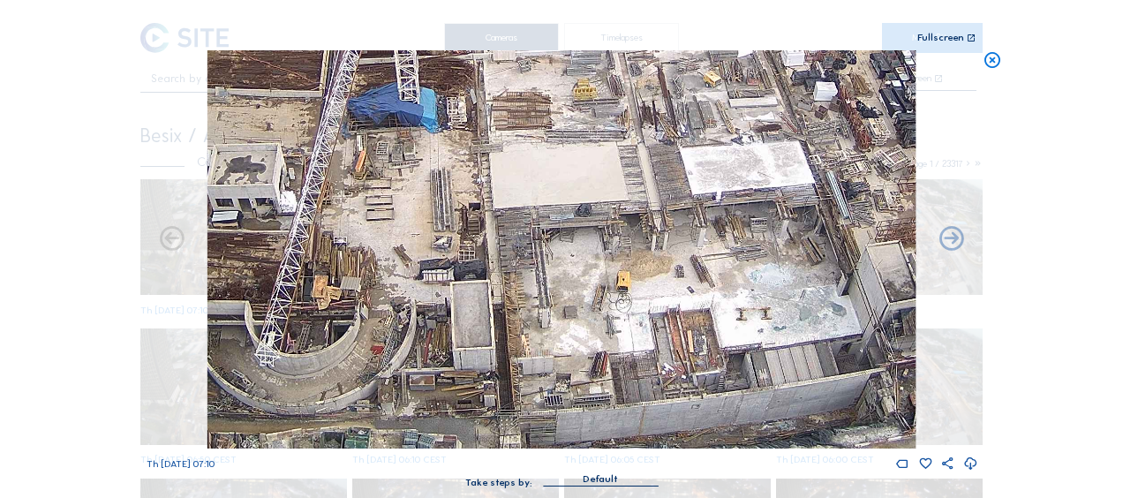
drag, startPoint x: 565, startPoint y: 313, endPoint x: 437, endPoint y: 181, distance: 183.6
click at [401, 155] on img at bounding box center [561, 249] width 708 height 398
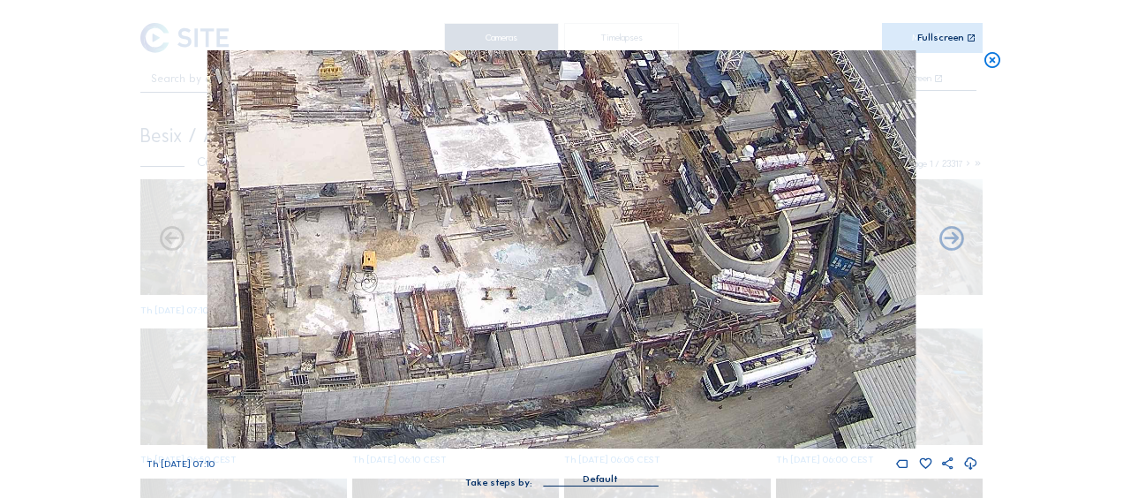
drag, startPoint x: 697, startPoint y: 356, endPoint x: 456, endPoint y: 265, distance: 257.6
click at [456, 265] on img at bounding box center [561, 249] width 708 height 398
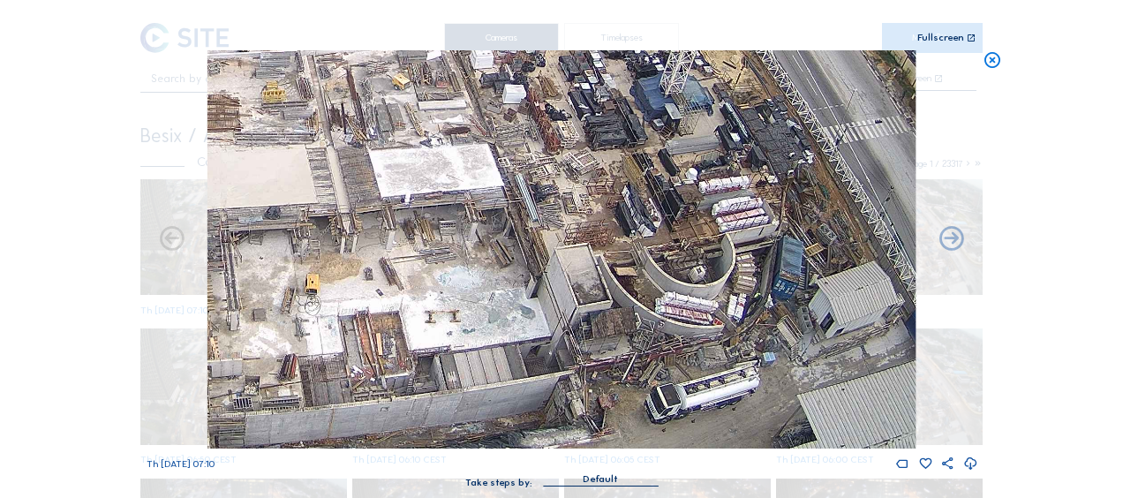
drag, startPoint x: 504, startPoint y: 393, endPoint x: 499, endPoint y: 413, distance: 21.0
click at [499, 413] on img at bounding box center [561, 249] width 708 height 398
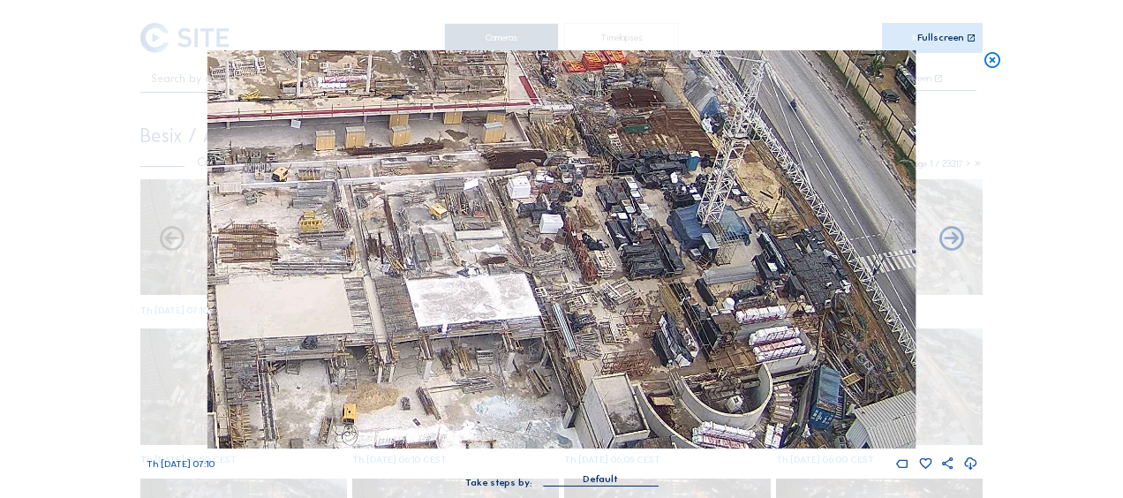
drag, startPoint x: 525, startPoint y: 231, endPoint x: 543, endPoint y: 373, distance: 142.4
click at [543, 373] on img at bounding box center [561, 249] width 708 height 398
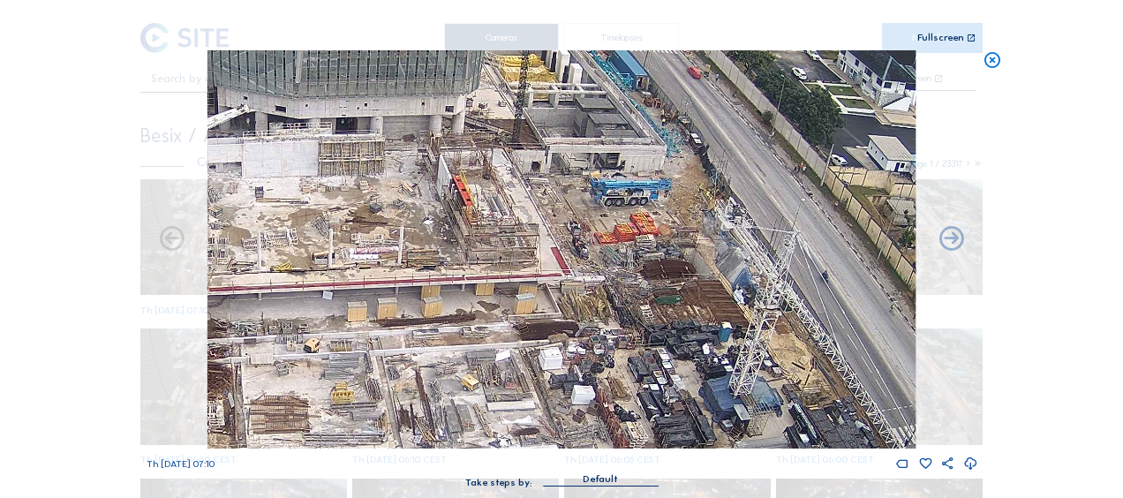
drag, startPoint x: 601, startPoint y: 313, endPoint x: 622, endPoint y: 415, distance: 104.4
click at [622, 415] on img at bounding box center [561, 249] width 708 height 398
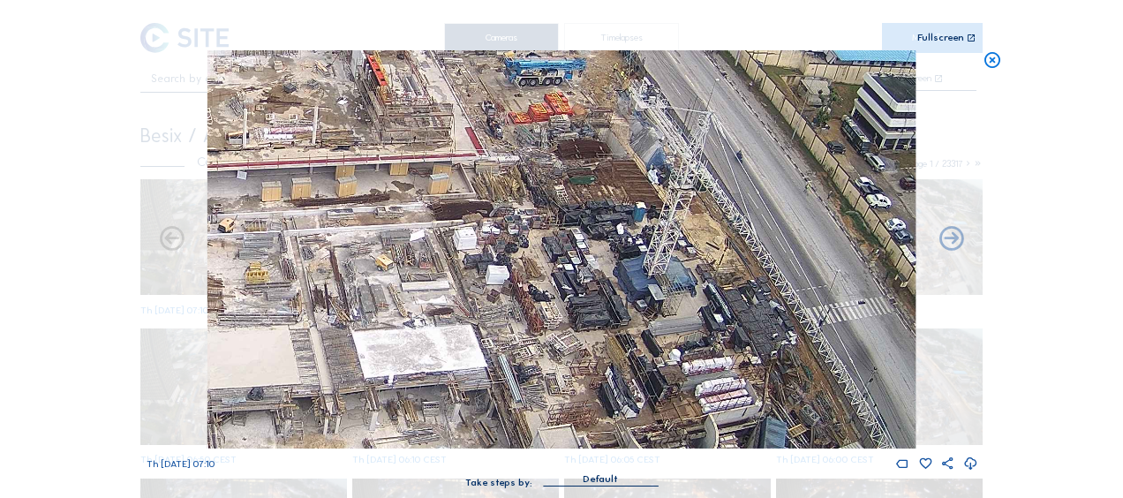
drag, startPoint x: 532, startPoint y: 303, endPoint x: 521, endPoint y: 244, distance: 60.3
click at [445, 189] on img at bounding box center [561, 249] width 708 height 398
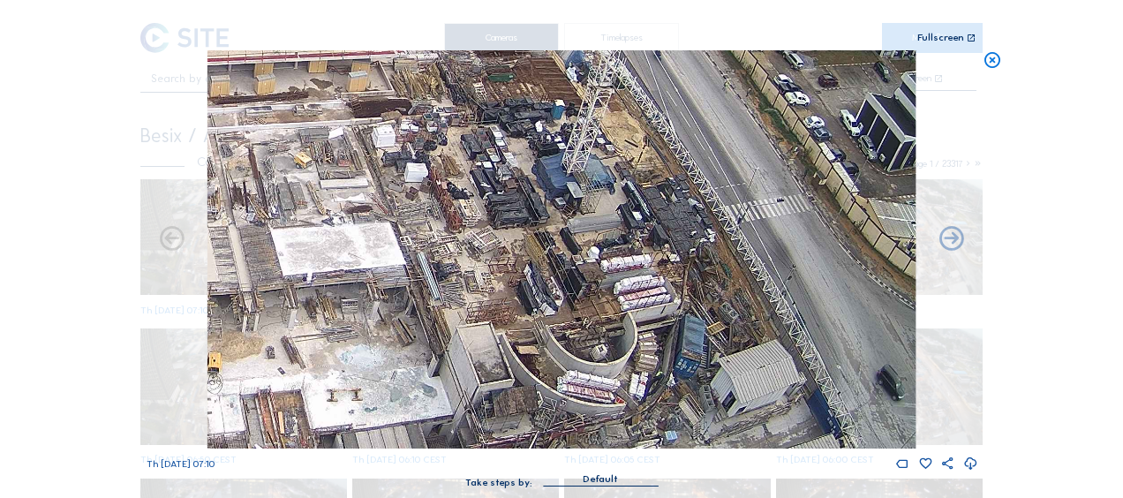
drag, startPoint x: 524, startPoint y: 246, endPoint x: 444, endPoint y: 137, distance: 135.3
click at [444, 137] on img at bounding box center [561, 249] width 708 height 398
drag, startPoint x: 564, startPoint y: 348, endPoint x: 522, endPoint y: 263, distance: 94.8
click at [522, 263] on img at bounding box center [561, 249] width 708 height 398
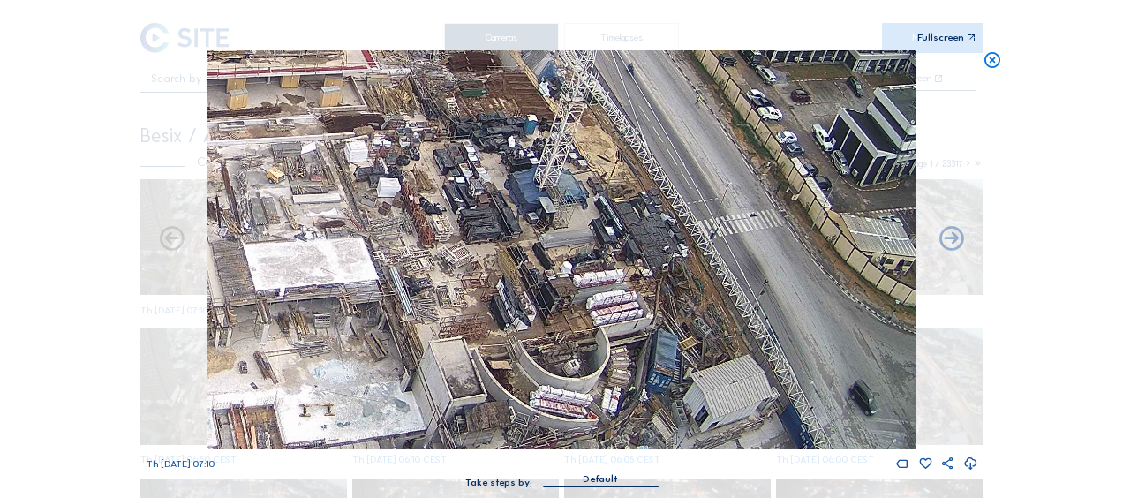
drag, startPoint x: 534, startPoint y: 176, endPoint x: 549, endPoint y: 277, distance: 102.6
click at [549, 277] on img at bounding box center [561, 249] width 708 height 398
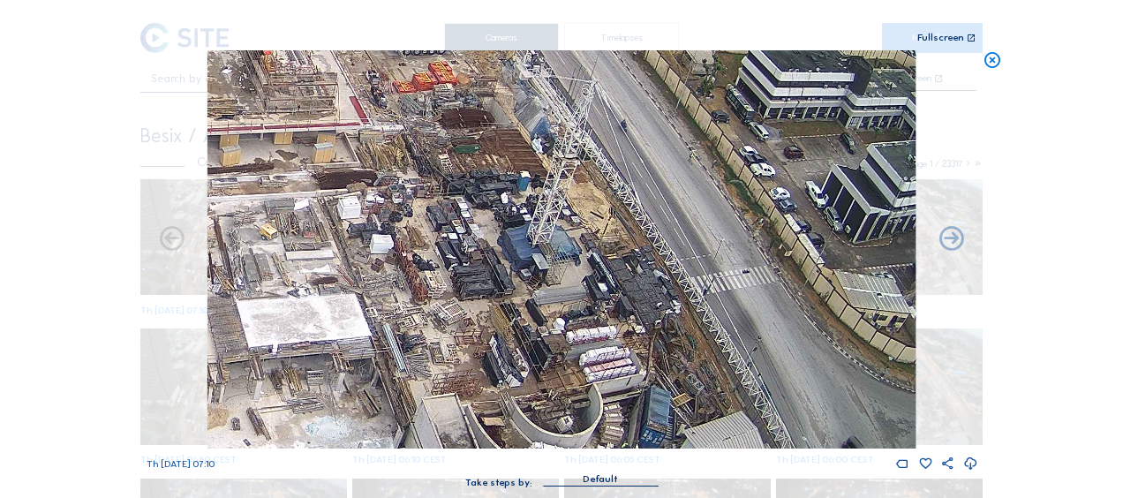
drag, startPoint x: 537, startPoint y: 132, endPoint x: 531, endPoint y: 184, distance: 52.5
click at [531, 184] on img at bounding box center [561, 249] width 708 height 398
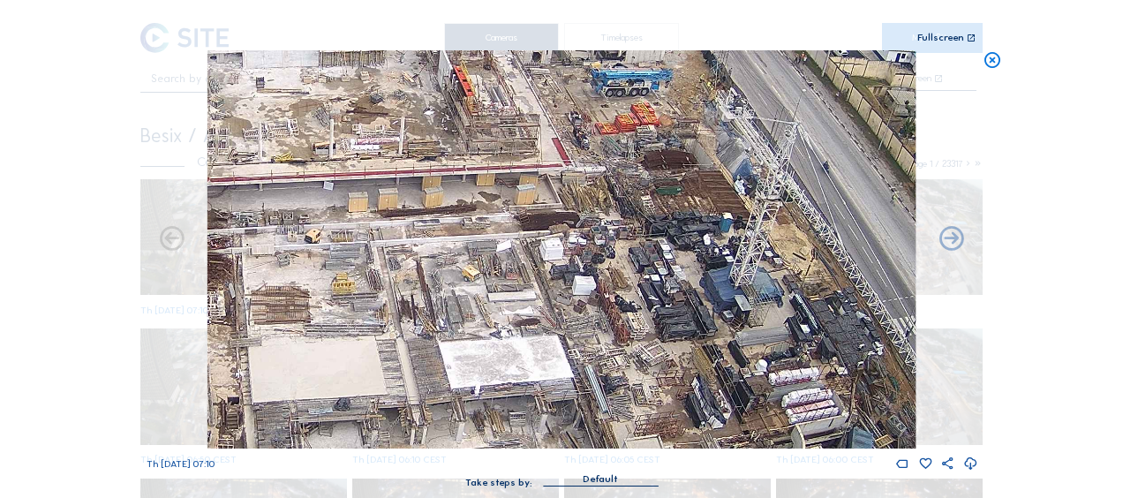
drag, startPoint x: 386, startPoint y: 230, endPoint x: 656, endPoint y: 275, distance: 274.0
click at [656, 275] on img at bounding box center [561, 249] width 708 height 398
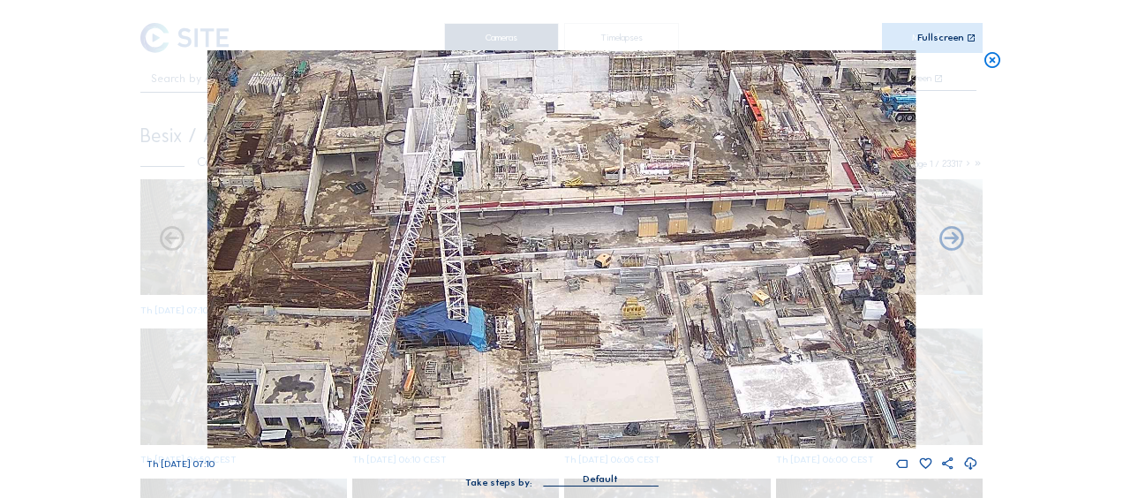
drag, startPoint x: 475, startPoint y: 290, endPoint x: 576, endPoint y: 331, distance: 108.9
click at [697, 311] on img at bounding box center [561, 249] width 708 height 398
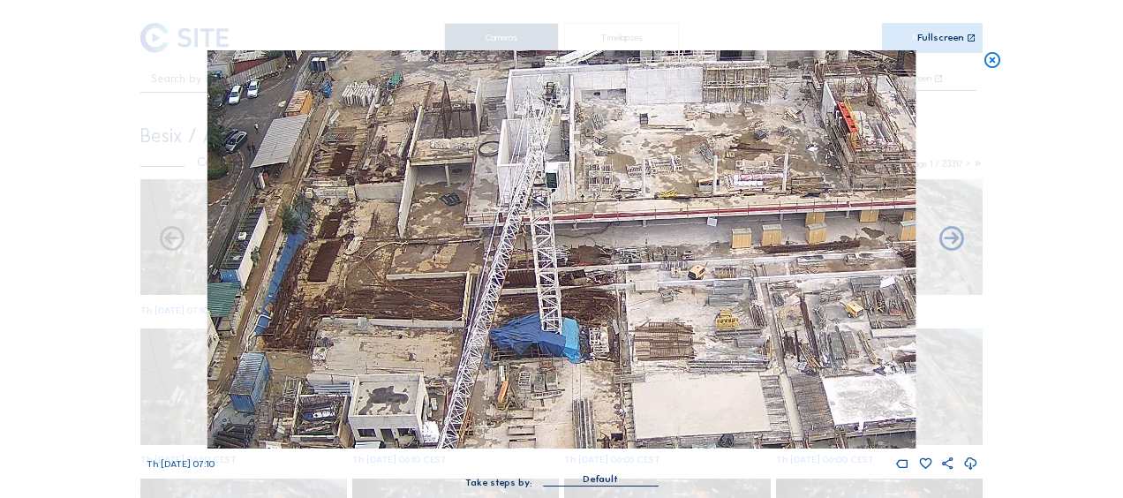
drag, startPoint x: 530, startPoint y: 328, endPoint x: 614, endPoint y: 337, distance: 85.2
click at [615, 337] on img at bounding box center [561, 249] width 708 height 398
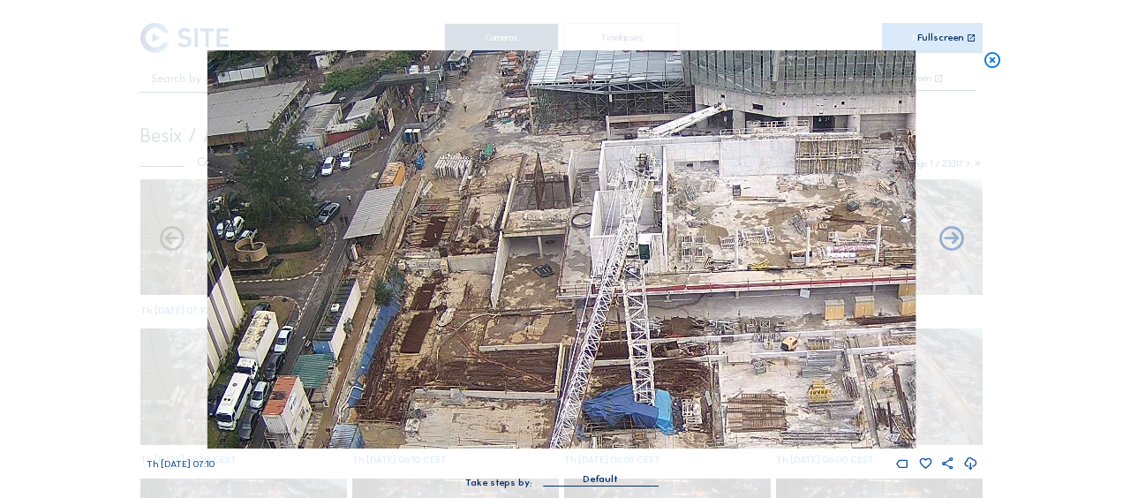
drag, startPoint x: 359, startPoint y: 148, endPoint x: 461, endPoint y: 221, distance: 124.7
click at [466, 226] on img at bounding box center [561, 249] width 708 height 398
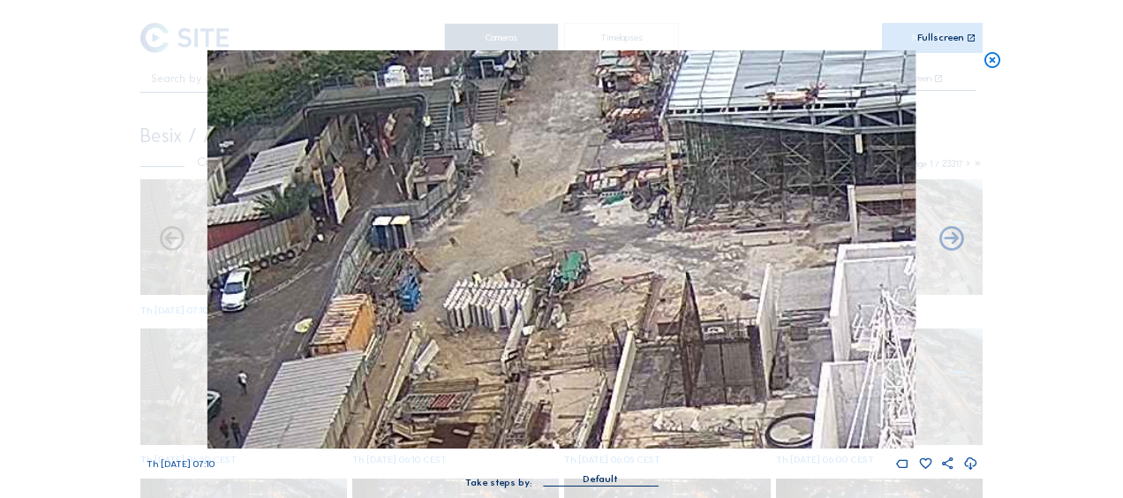
drag, startPoint x: 475, startPoint y: 115, endPoint x: 457, endPoint y: 249, distance: 135.4
click at [457, 249] on img at bounding box center [561, 249] width 708 height 398
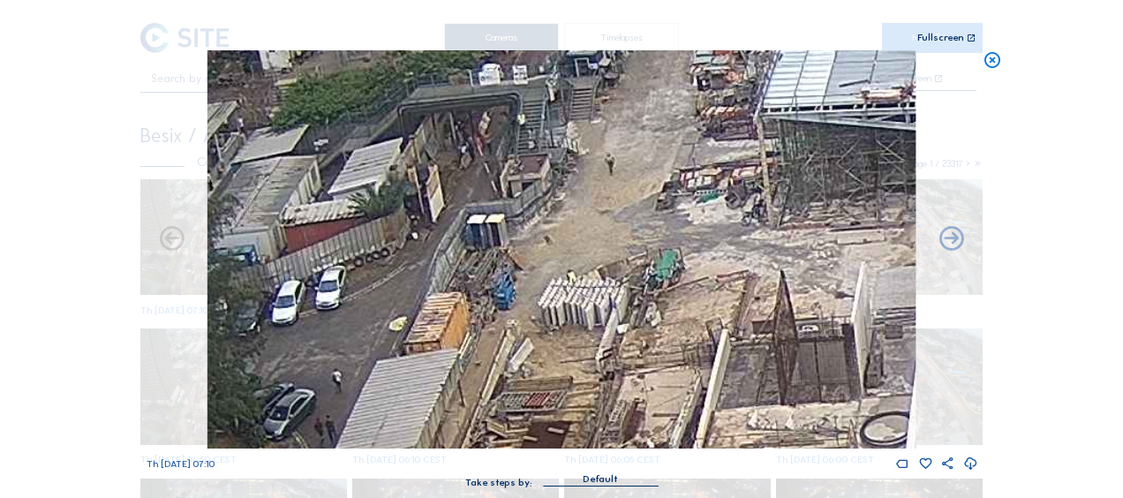
drag, startPoint x: 218, startPoint y: 166, endPoint x: 305, endPoint y: 162, distance: 86.6
click at [305, 159] on img at bounding box center [561, 249] width 708 height 398
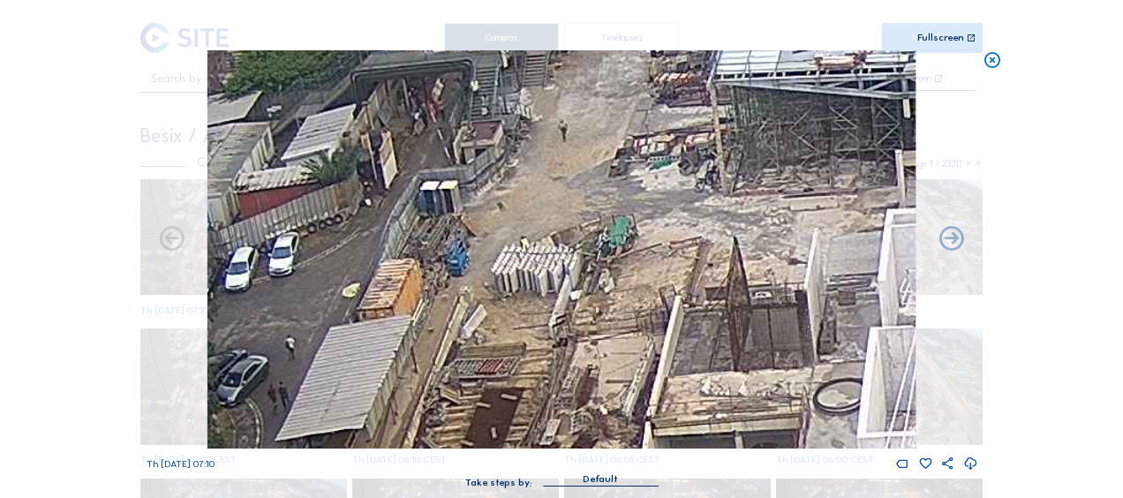
drag, startPoint x: 489, startPoint y: 294, endPoint x: 643, endPoint y: 382, distance: 177.2
click at [422, 258] on img at bounding box center [561, 249] width 708 height 398
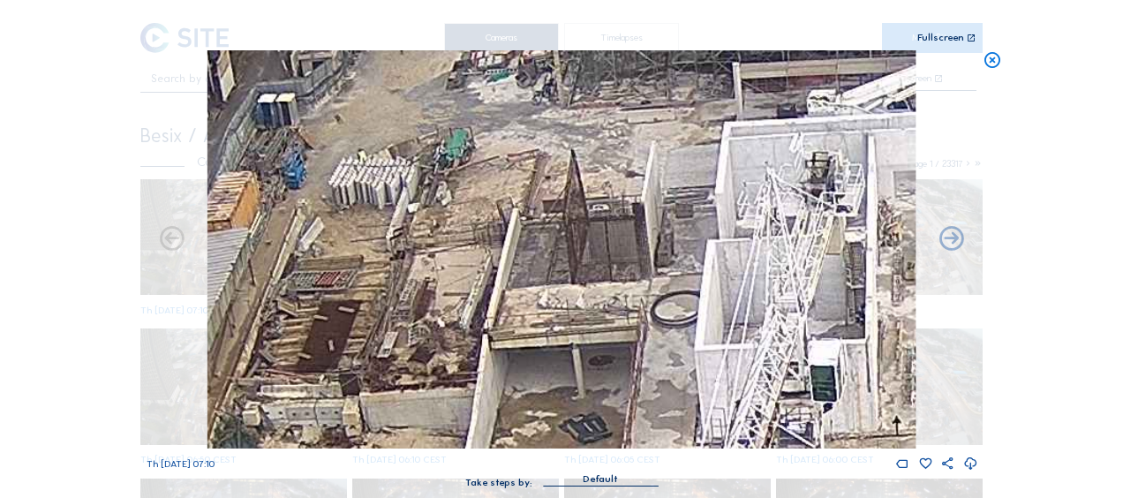
drag, startPoint x: 505, startPoint y: 287, endPoint x: 457, endPoint y: 271, distance: 50.3
click at [454, 268] on img at bounding box center [561, 249] width 708 height 398
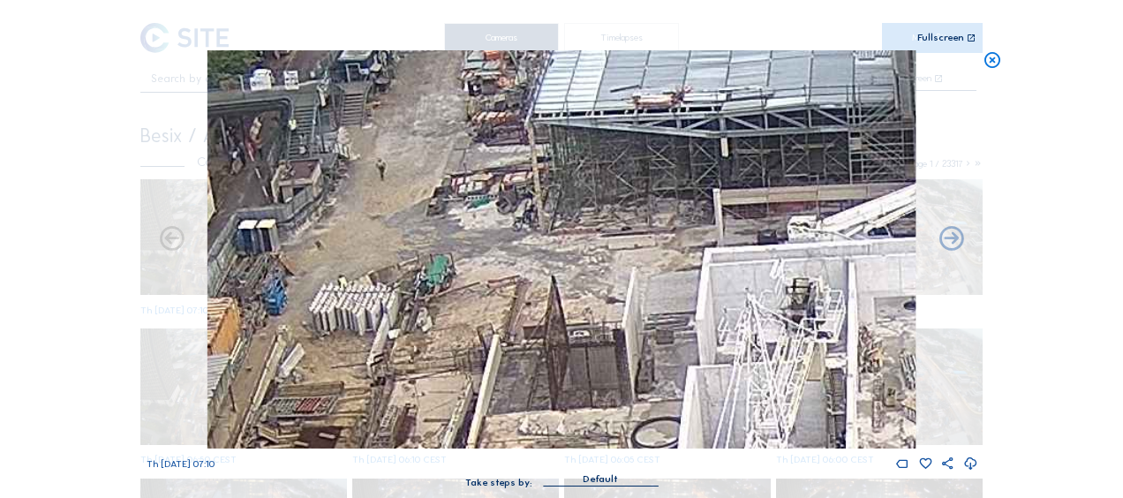
drag, startPoint x: 456, startPoint y: 215, endPoint x: 490, endPoint y: 364, distance: 152.1
click at [490, 364] on img at bounding box center [561, 249] width 708 height 398
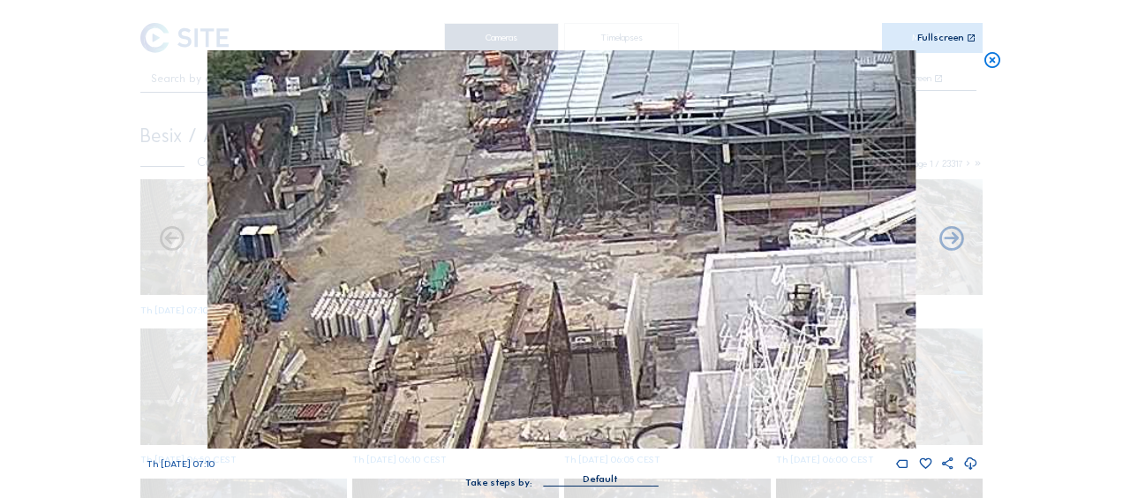
drag, startPoint x: 454, startPoint y: 193, endPoint x: 492, endPoint y: 360, distance: 171.1
click at [492, 360] on img at bounding box center [561, 249] width 708 height 398
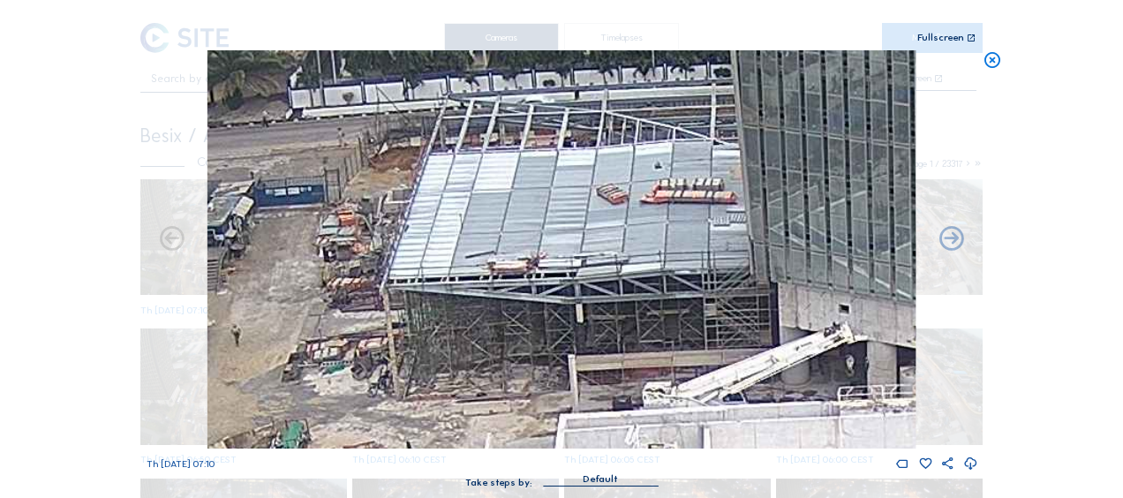
drag, startPoint x: 702, startPoint y: 295, endPoint x: 516, endPoint y: 290, distance: 185.5
click at [516, 288] on img at bounding box center [561, 249] width 708 height 398
drag, startPoint x: 574, startPoint y: 325, endPoint x: 561, endPoint y: 313, distance: 17.5
click at [561, 313] on img at bounding box center [561, 249] width 708 height 398
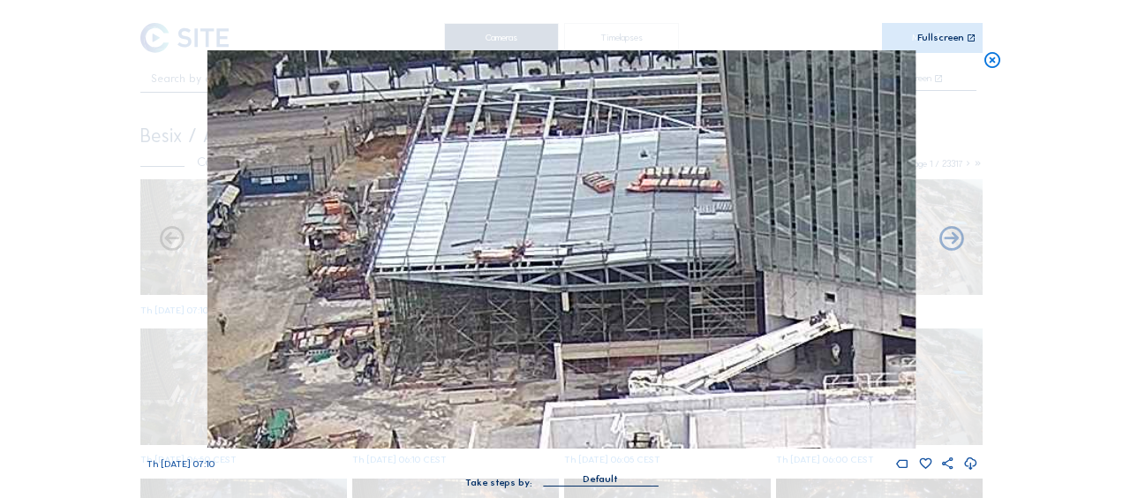
click at [560, 313] on img at bounding box center [561, 249] width 708 height 398
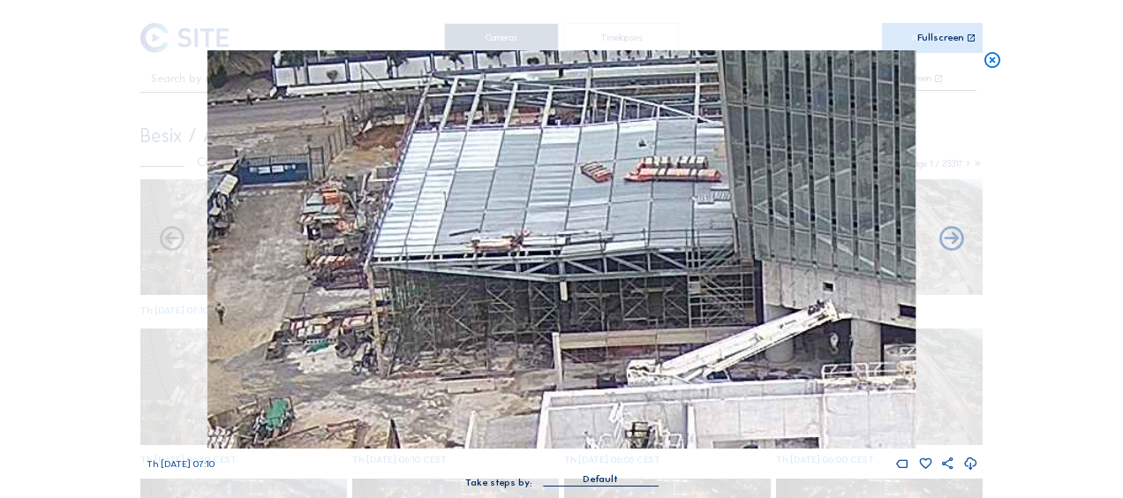
drag, startPoint x: 498, startPoint y: 320, endPoint x: 477, endPoint y: 261, distance: 62.0
click at [477, 261] on img at bounding box center [561, 249] width 708 height 398
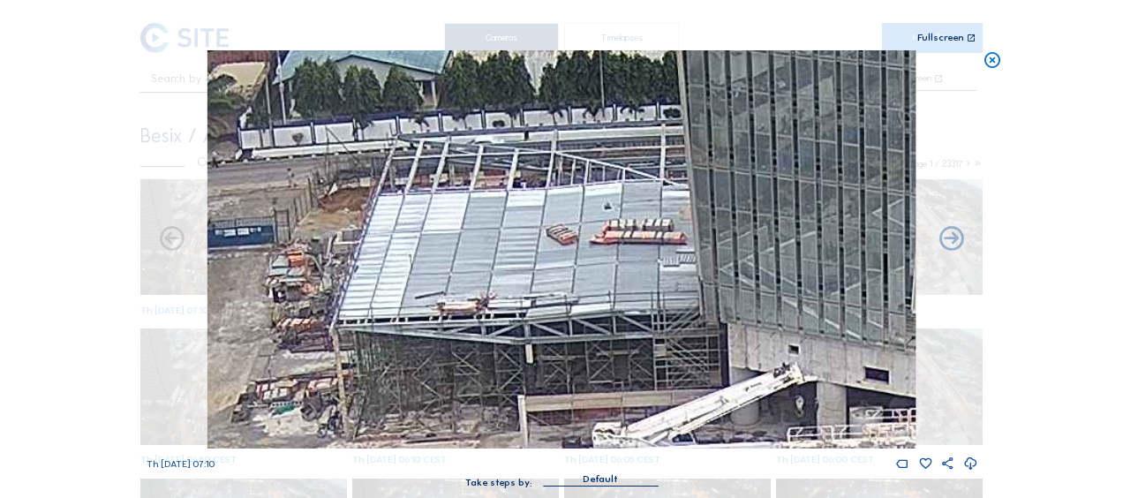
drag, startPoint x: 521, startPoint y: 133, endPoint x: 494, endPoint y: 188, distance: 60.8
click at [507, 245] on img at bounding box center [561, 249] width 708 height 398
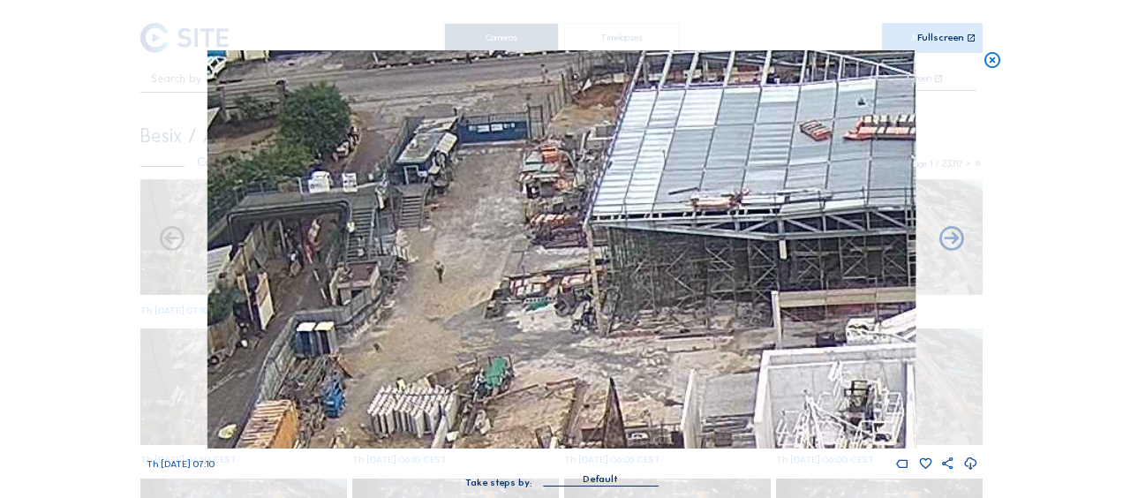
drag, startPoint x: 406, startPoint y: 286, endPoint x: 719, endPoint y: 160, distance: 337.1
click at [719, 160] on img at bounding box center [561, 249] width 708 height 398
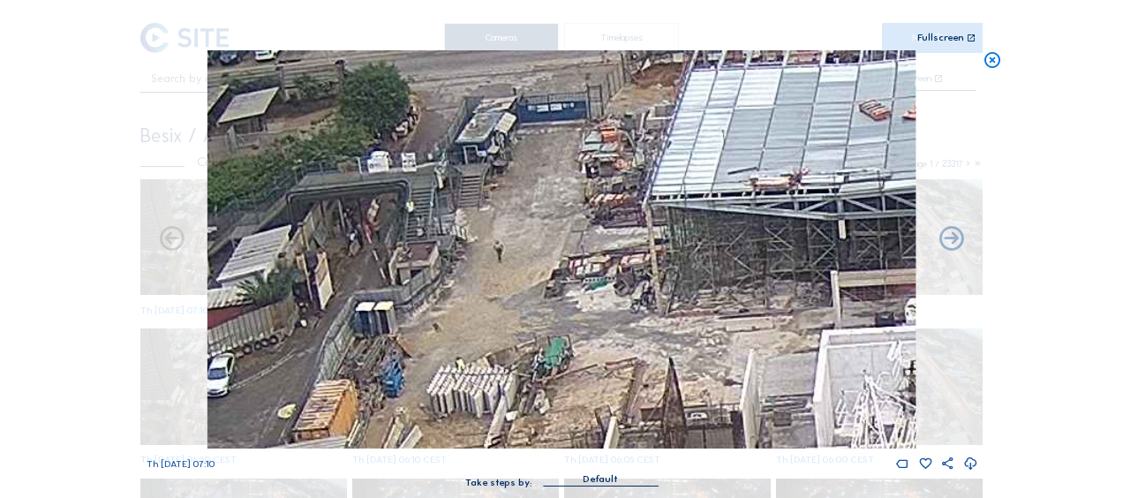
drag, startPoint x: 484, startPoint y: 309, endPoint x: 557, endPoint y: 253, distance: 92.5
click at [557, 253] on img at bounding box center [561, 249] width 708 height 398
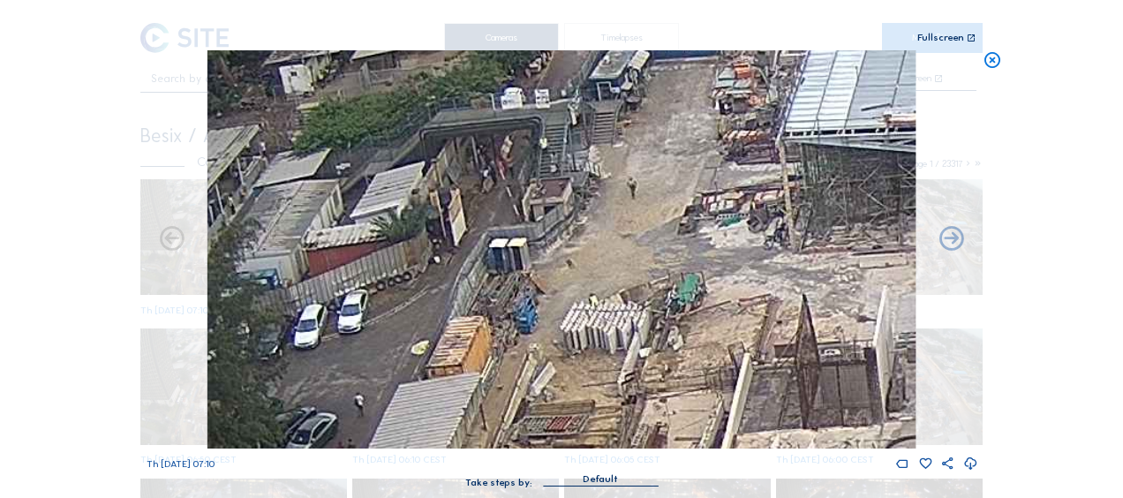
drag, startPoint x: 304, startPoint y: 230, endPoint x: 364, endPoint y: 222, distance: 60.4
click at [364, 222] on img at bounding box center [561, 249] width 708 height 398
click at [991, 58] on icon at bounding box center [992, 60] width 19 height 20
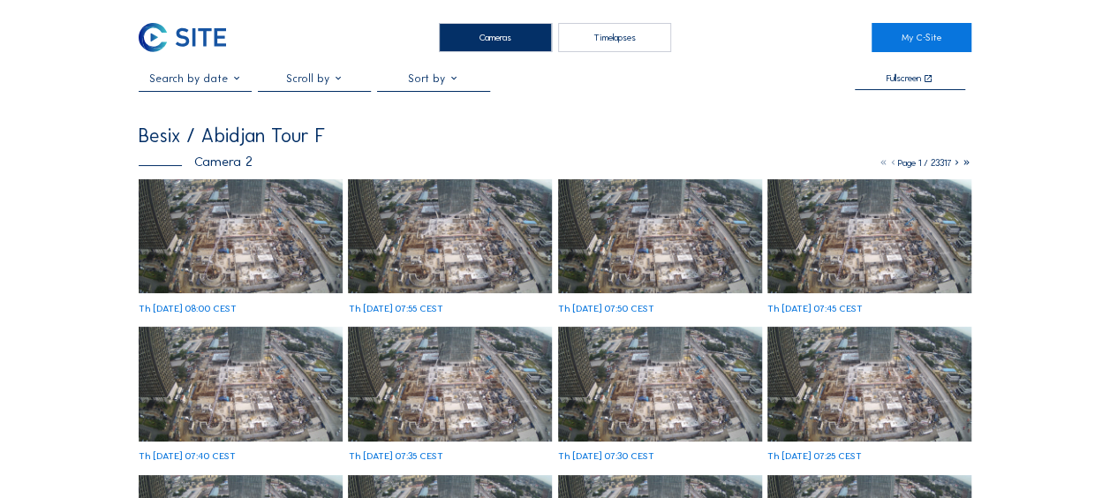
click at [192, 228] on img at bounding box center [241, 236] width 204 height 115
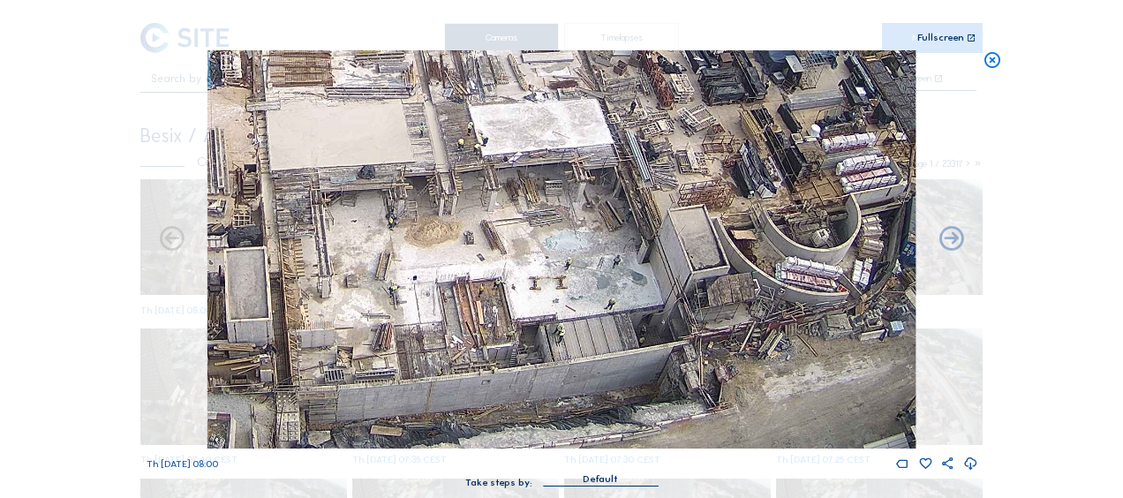
drag, startPoint x: 641, startPoint y: 369, endPoint x: 807, endPoint y: 170, distance: 259.5
click at [818, 155] on img at bounding box center [561, 249] width 708 height 398
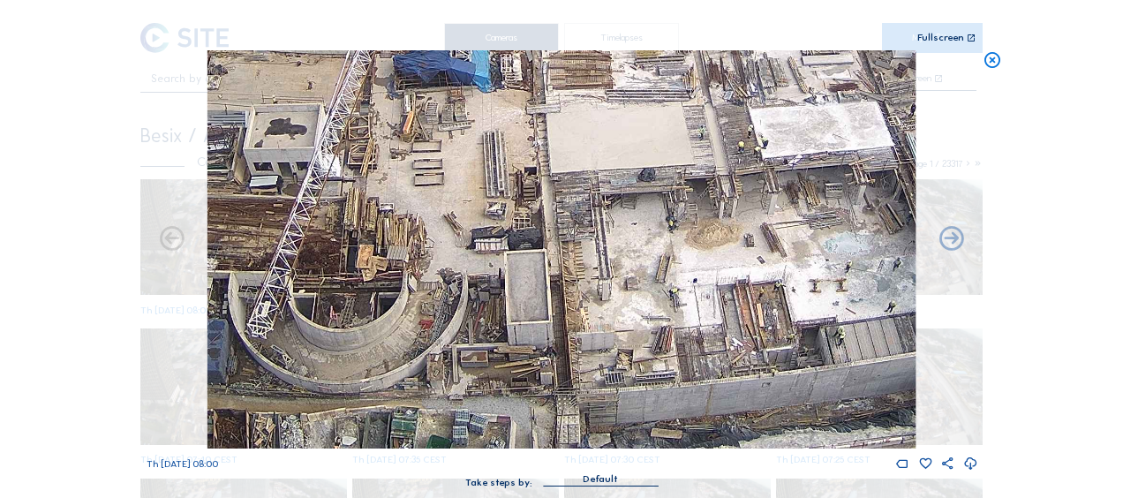
drag, startPoint x: 291, startPoint y: 351, endPoint x: 433, endPoint y: 350, distance: 142.2
click at [517, 334] on img at bounding box center [561, 249] width 708 height 398
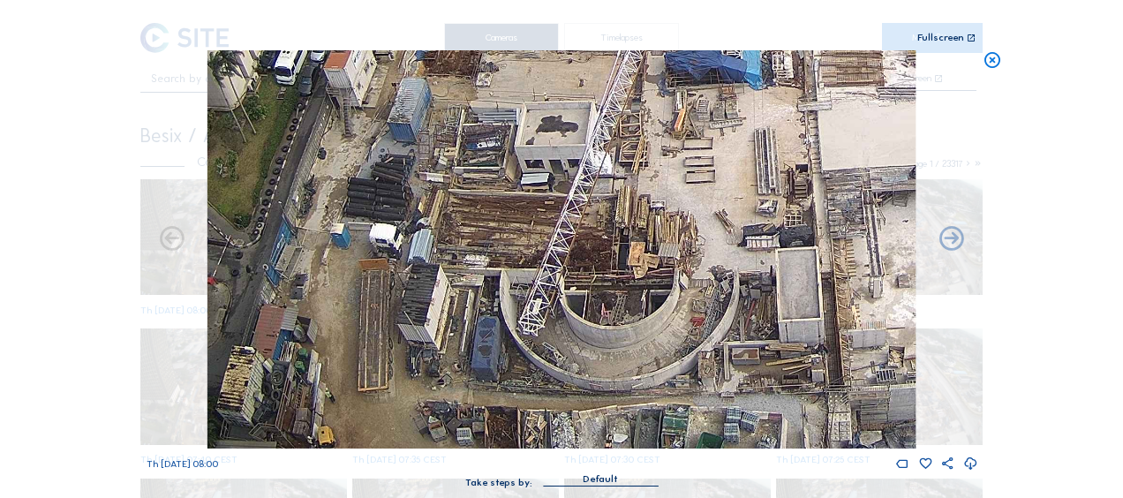
drag, startPoint x: 392, startPoint y: 355, endPoint x: 662, endPoint y: 307, distance: 274.3
click at [662, 307] on img at bounding box center [561, 249] width 708 height 398
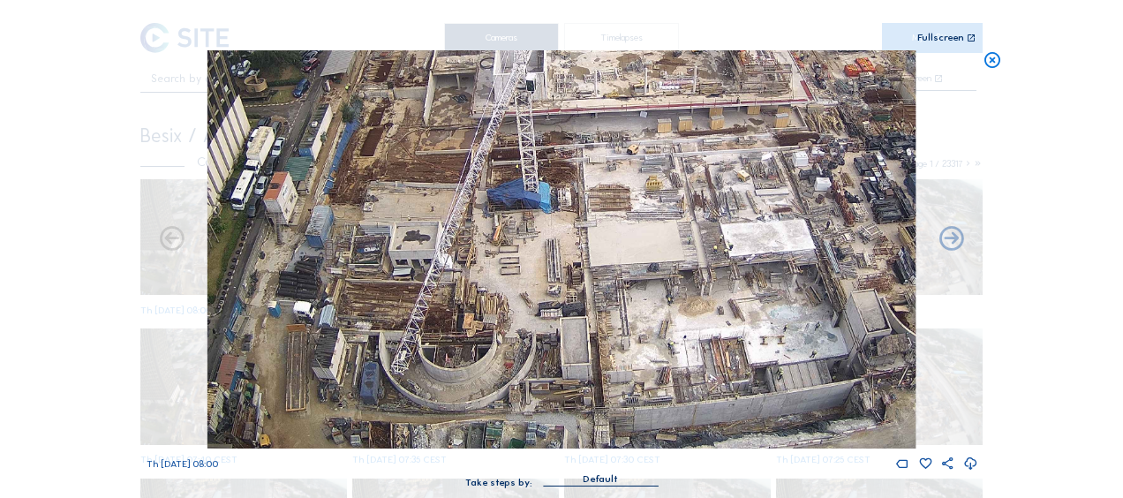
drag, startPoint x: 430, startPoint y: 327, endPoint x: 143, endPoint y: 225, distance: 304.4
click at [131, 215] on div "Scroll to travel through time | Press 'Alt' Button + Scroll to Zoom | Click and…" at bounding box center [561, 249] width 1123 height 498
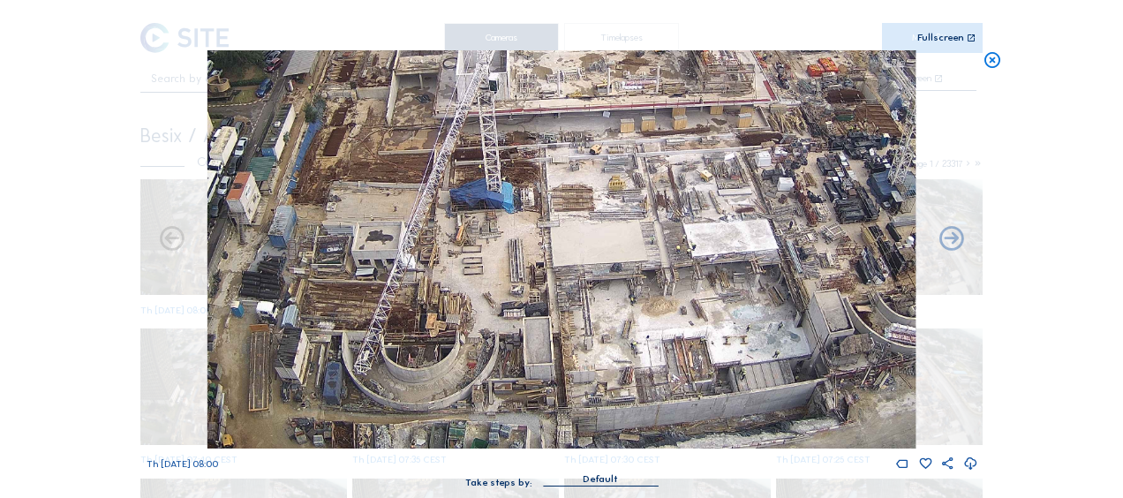
drag, startPoint x: 470, startPoint y: 306, endPoint x: 718, endPoint y: 248, distance: 254.8
click at [718, 248] on img at bounding box center [561, 249] width 708 height 398
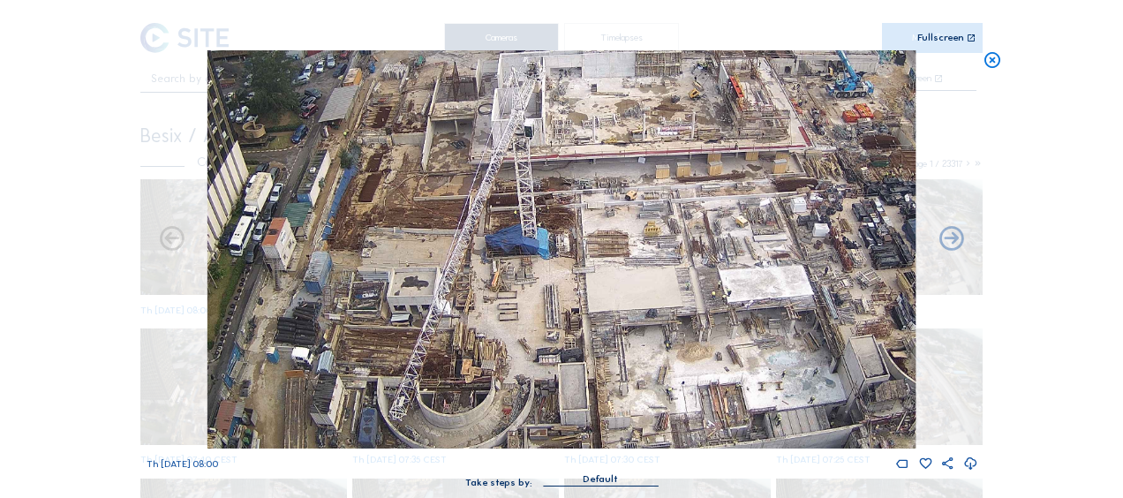
drag, startPoint x: 347, startPoint y: 196, endPoint x: 382, endPoint y: 242, distance: 57.9
click at [382, 242] on img at bounding box center [561, 249] width 708 height 398
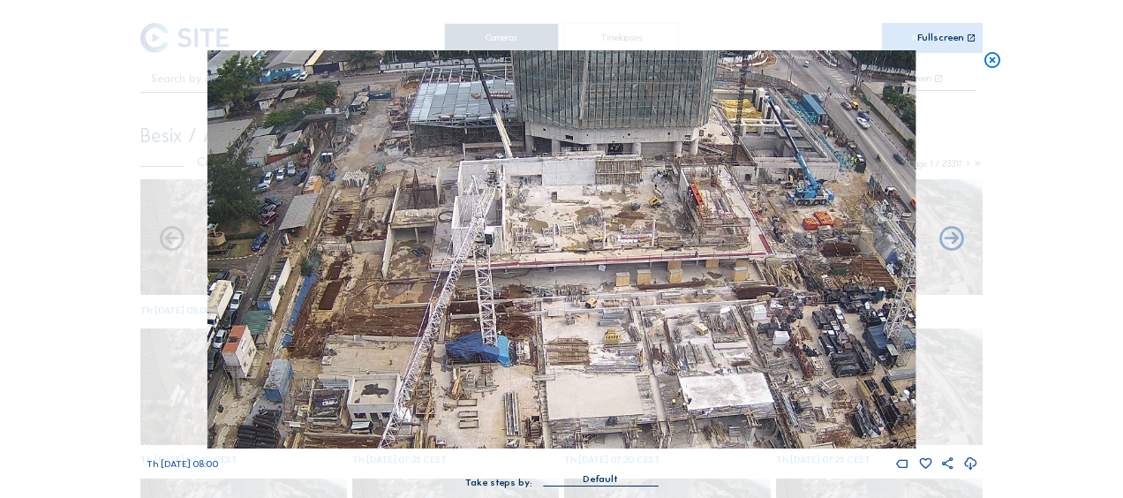
drag, startPoint x: 827, startPoint y: 177, endPoint x: 788, endPoint y: 284, distance: 114.8
click at [788, 284] on img at bounding box center [561, 249] width 708 height 398
click at [995, 53] on icon at bounding box center [992, 60] width 19 height 20
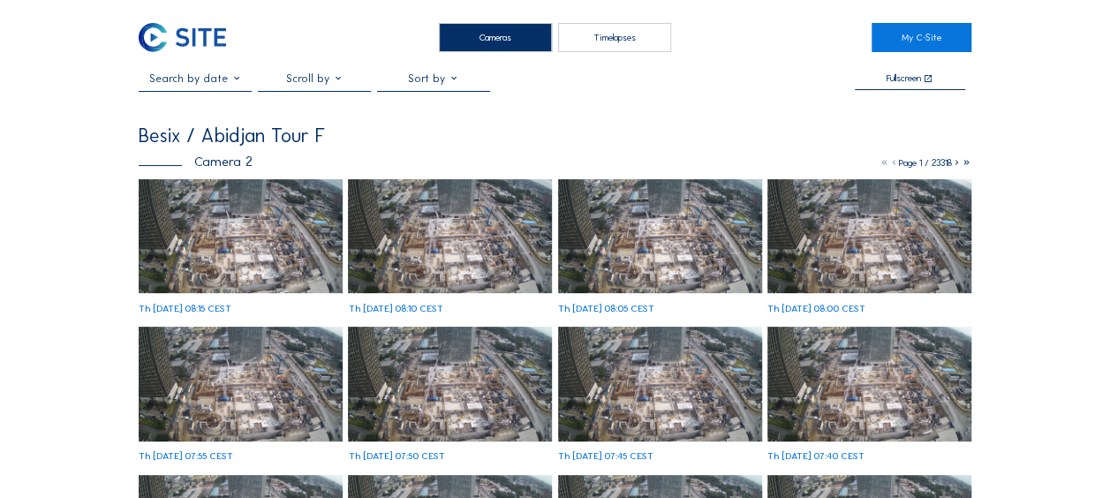
click at [300, 242] on img at bounding box center [241, 236] width 204 height 115
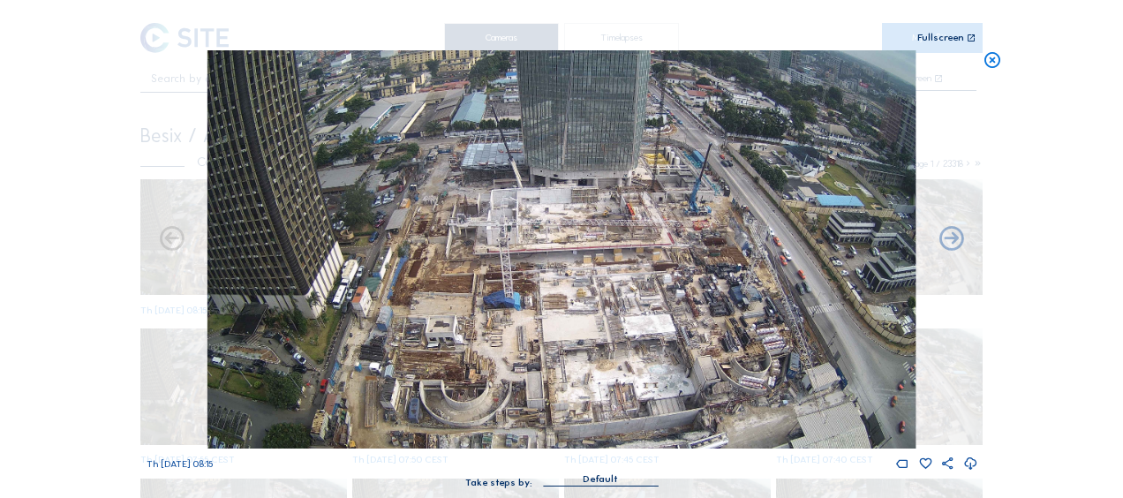
click at [989, 64] on icon at bounding box center [992, 60] width 19 height 20
